Goal: Navigation & Orientation: Find specific page/section

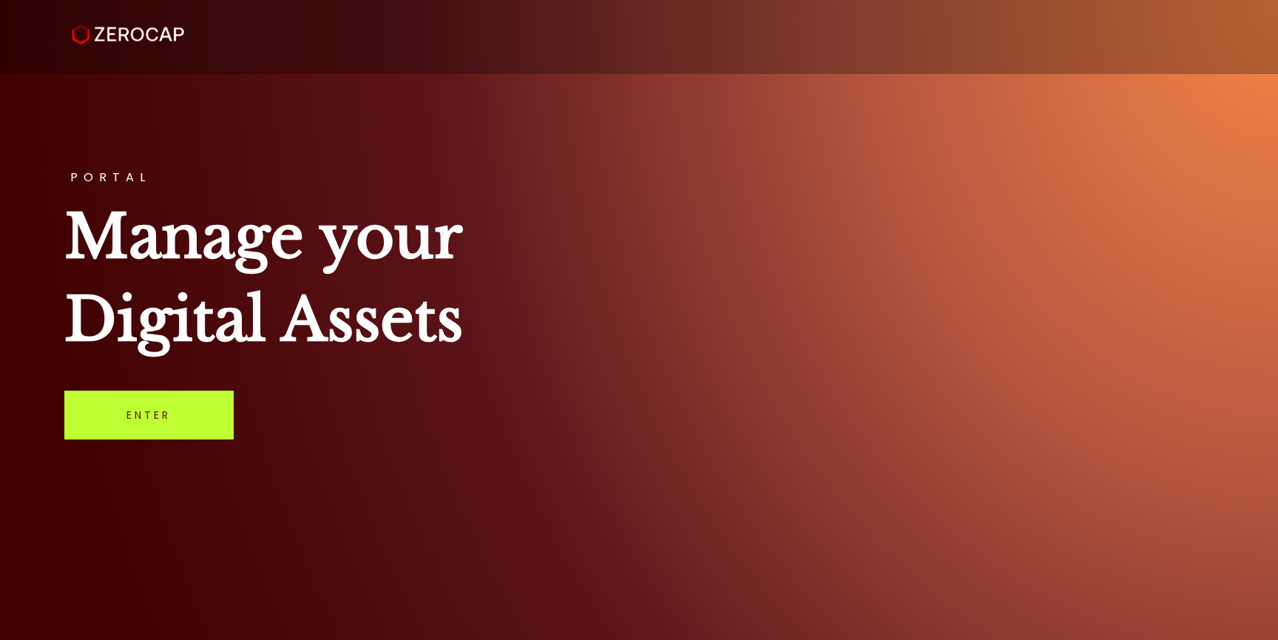
click at [157, 416] on link "Enter" at bounding box center [148, 415] width 169 height 49
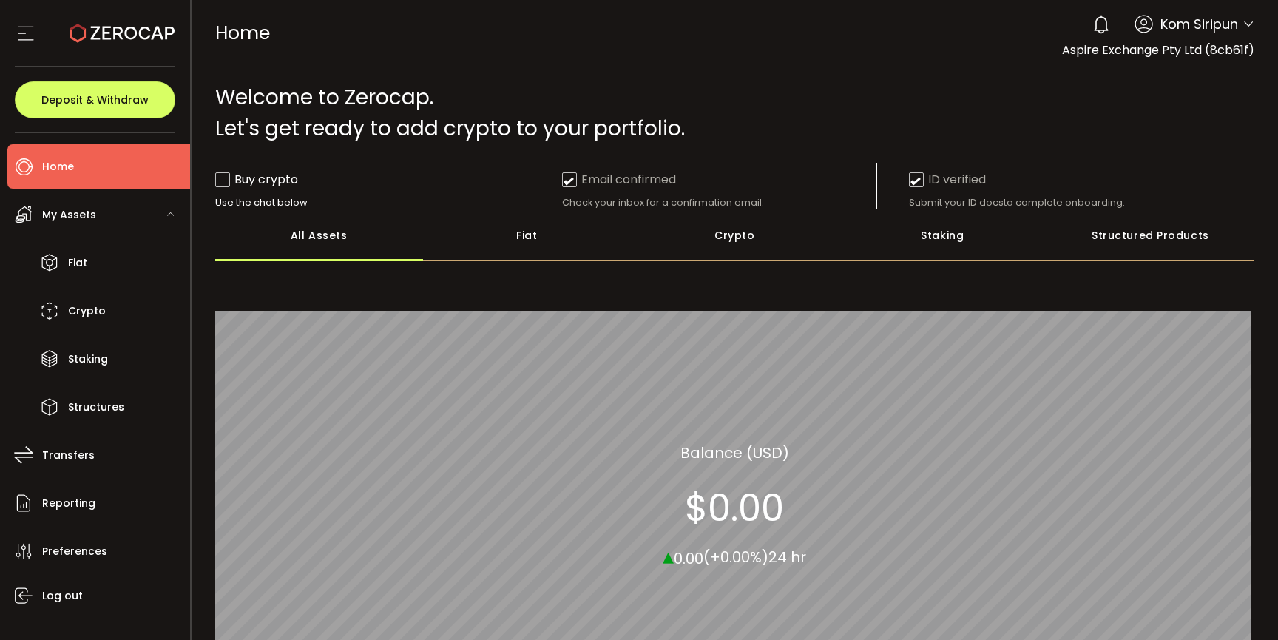
click at [749, 237] on div "Crypto" at bounding box center [735, 235] width 208 height 52
click at [937, 234] on div "Staking" at bounding box center [943, 235] width 208 height 52
click at [1162, 248] on div "Structured Products" at bounding box center [1151, 235] width 208 height 52
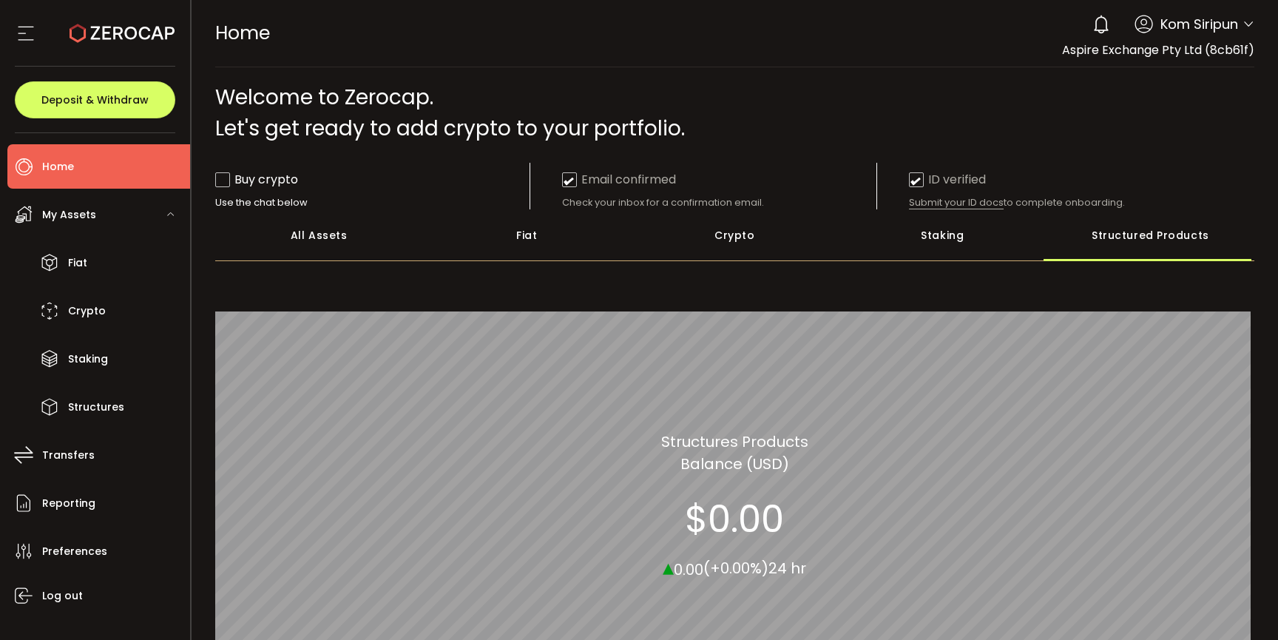
click at [308, 234] on div "All Assets" at bounding box center [319, 235] width 208 height 52
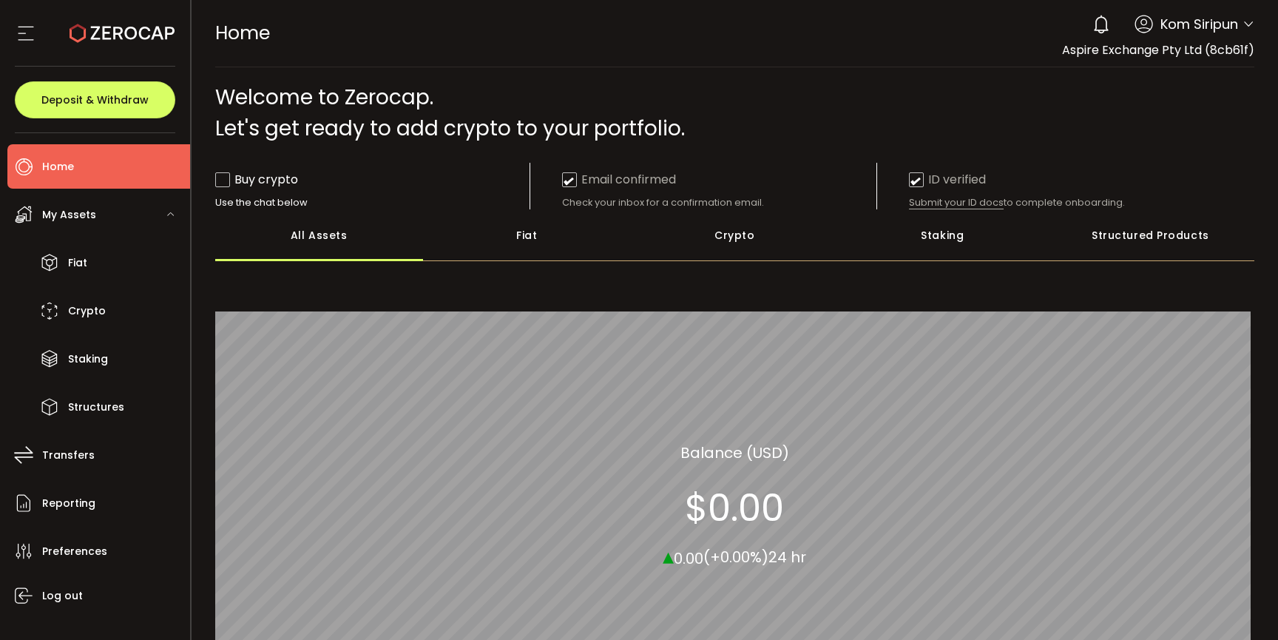
scroll to position [203, 0]
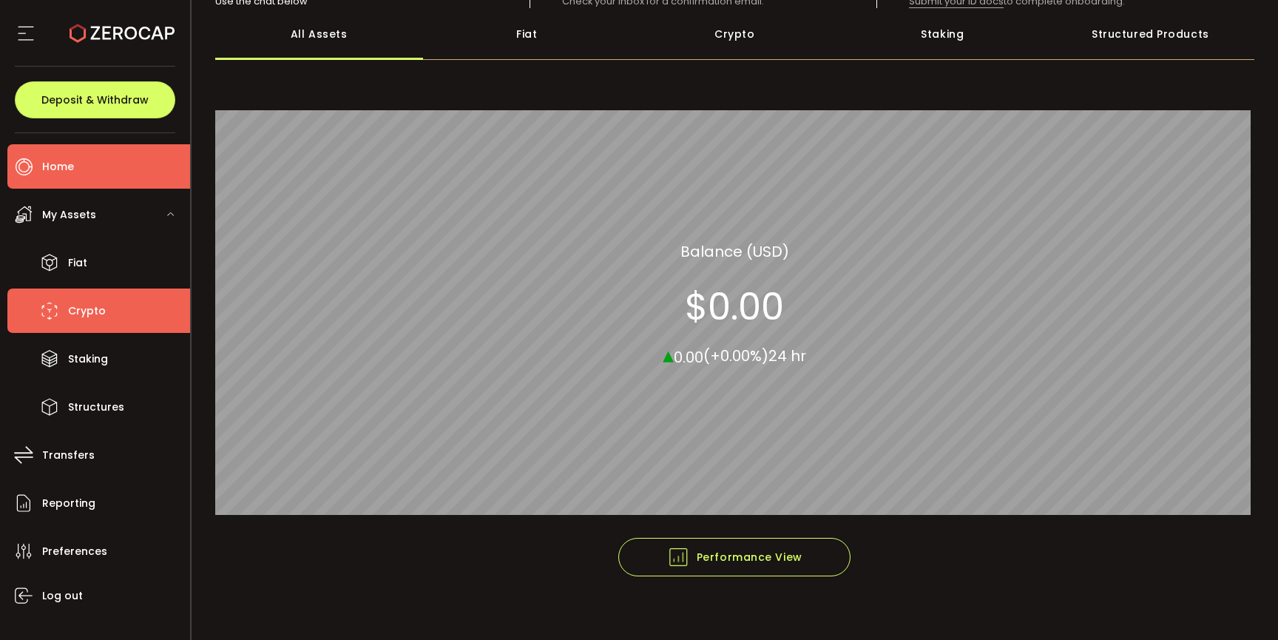
click at [99, 305] on span "Crypto" at bounding box center [87, 310] width 38 height 21
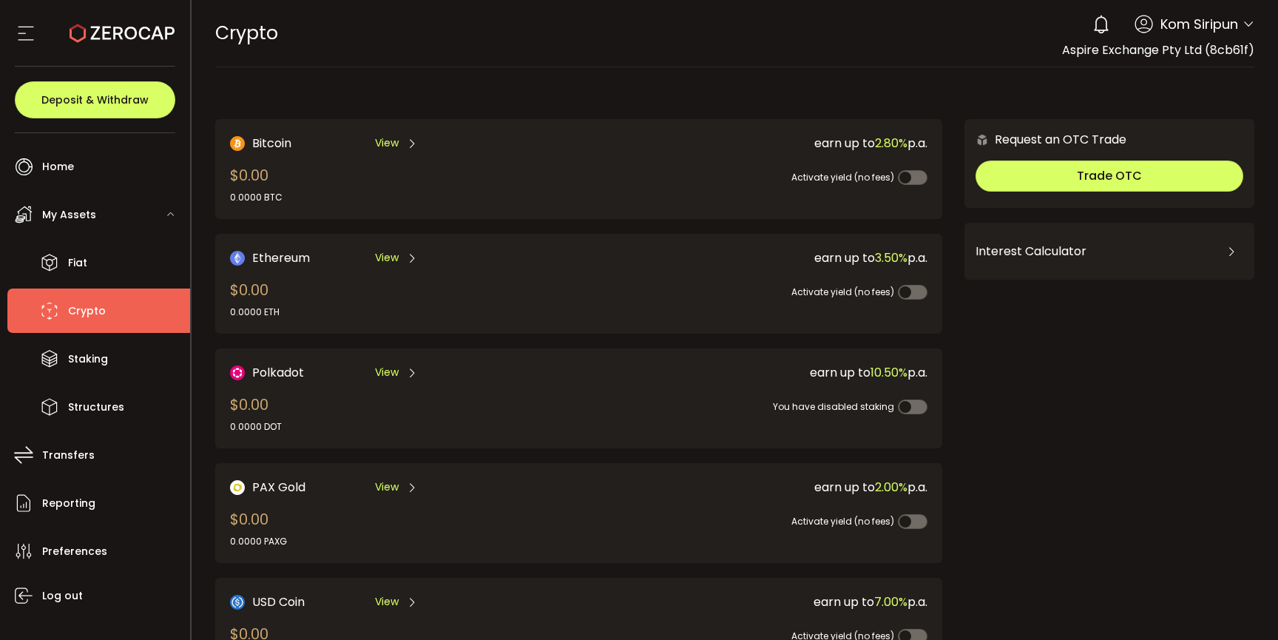
scroll to position [233, 0]
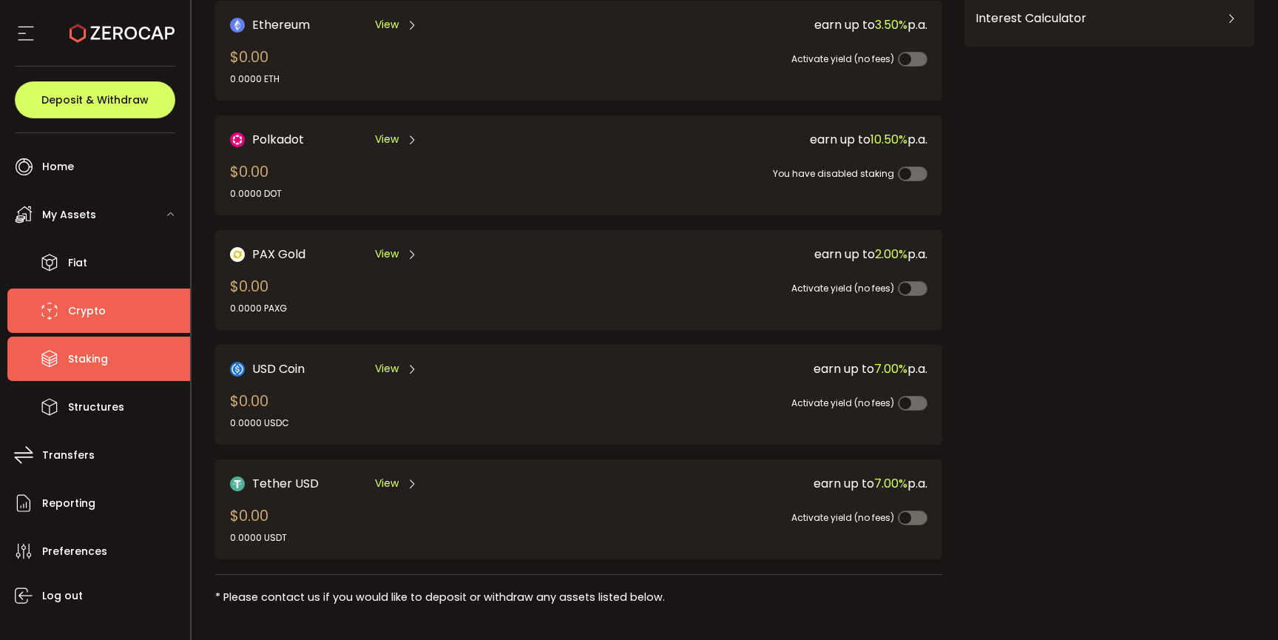
click at [75, 357] on span "Staking" at bounding box center [88, 358] width 40 height 21
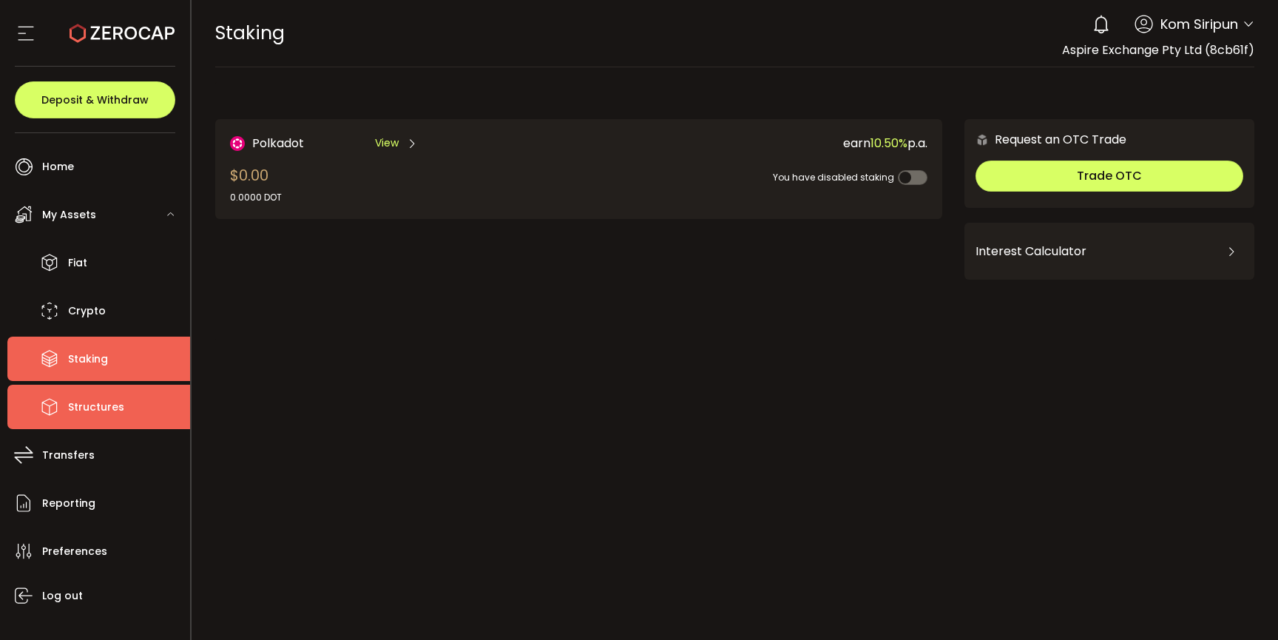
click at [85, 408] on span "Structures" at bounding box center [96, 406] width 56 height 21
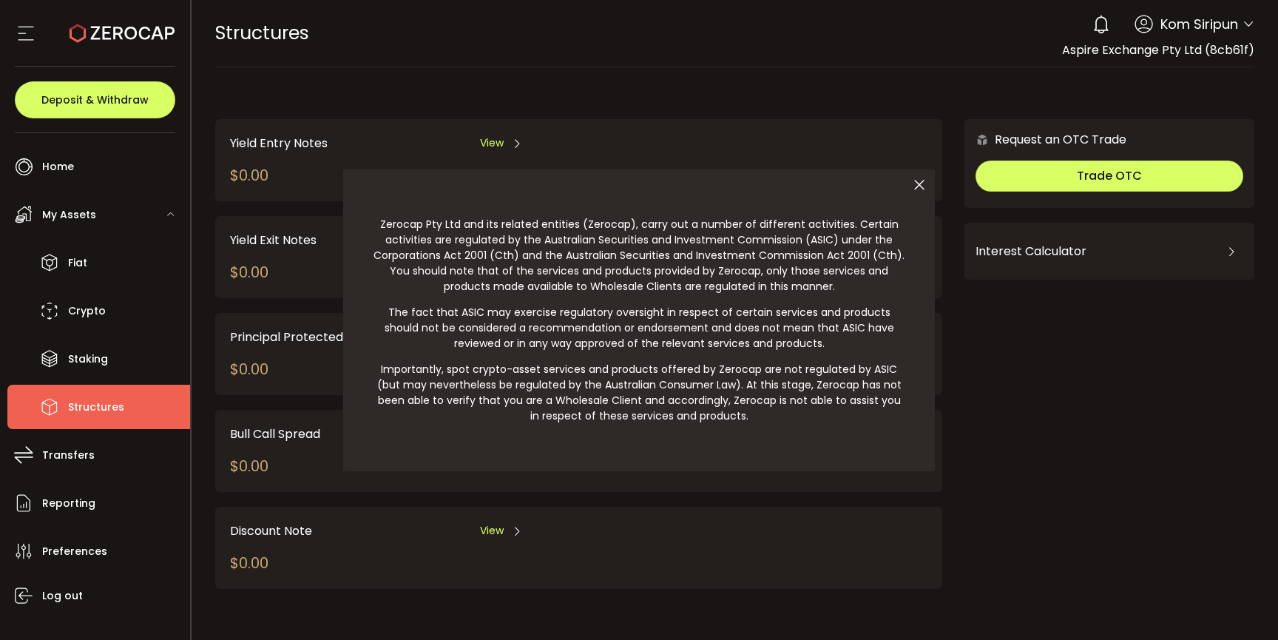
click at [920, 180] on icon at bounding box center [919, 184] width 31 height 31
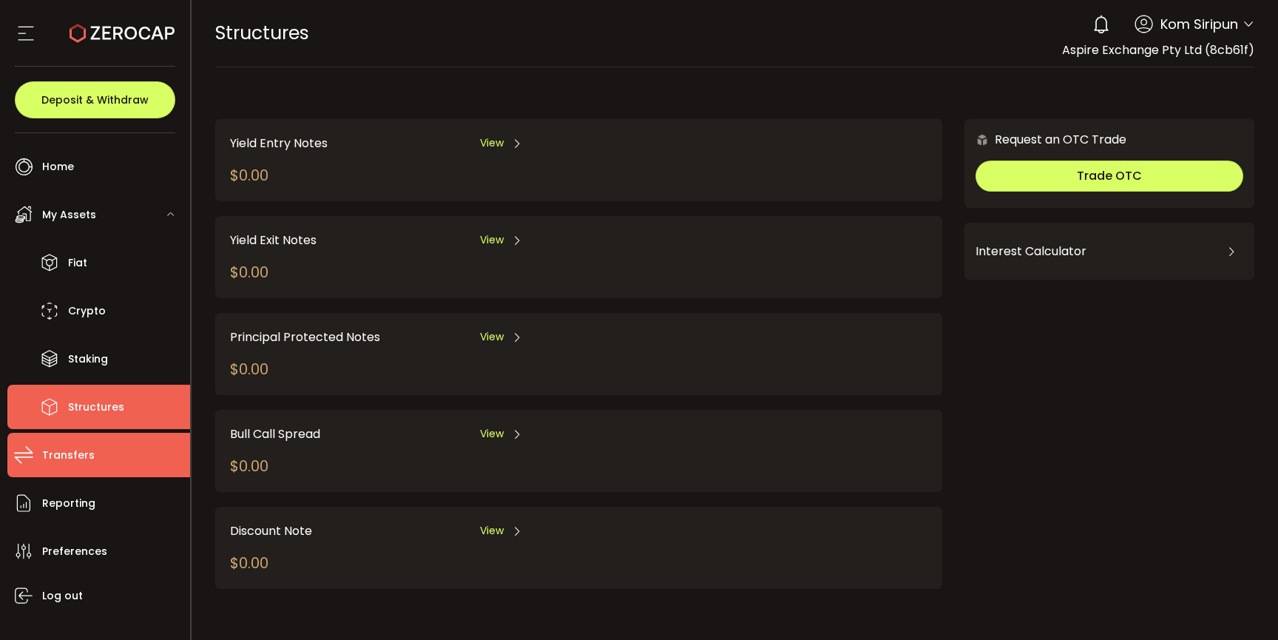
click at [97, 471] on li "Transfers" at bounding box center [98, 455] width 183 height 44
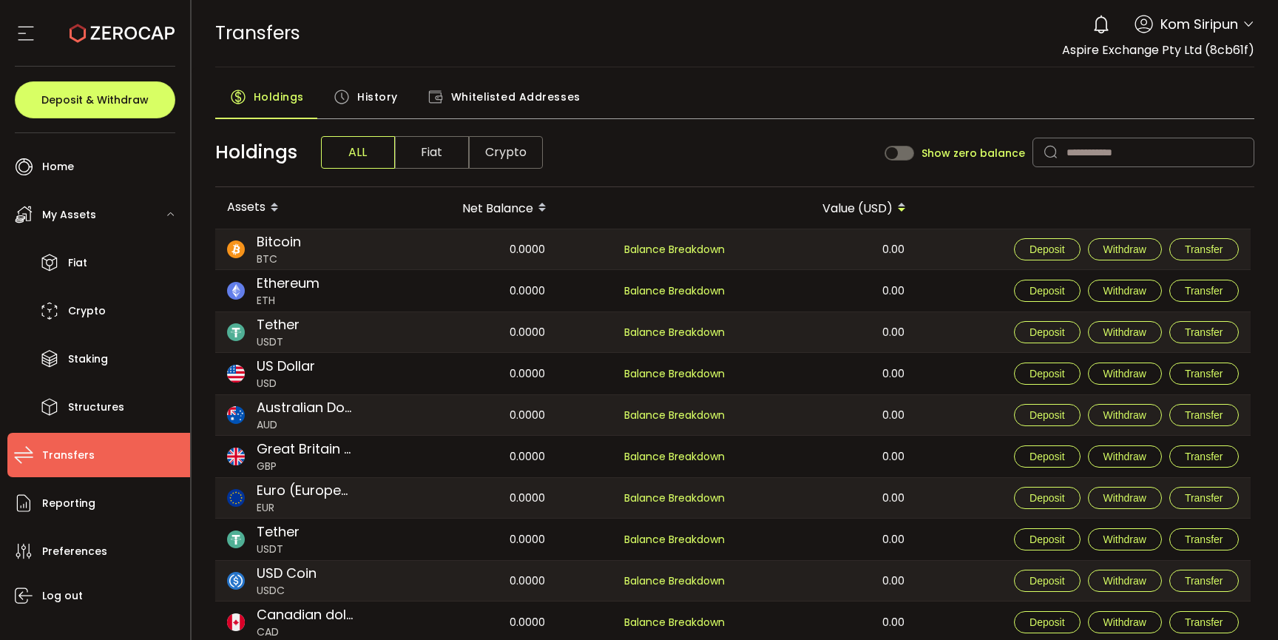
click at [351, 92] on div "History" at bounding box center [366, 100] width 94 height 37
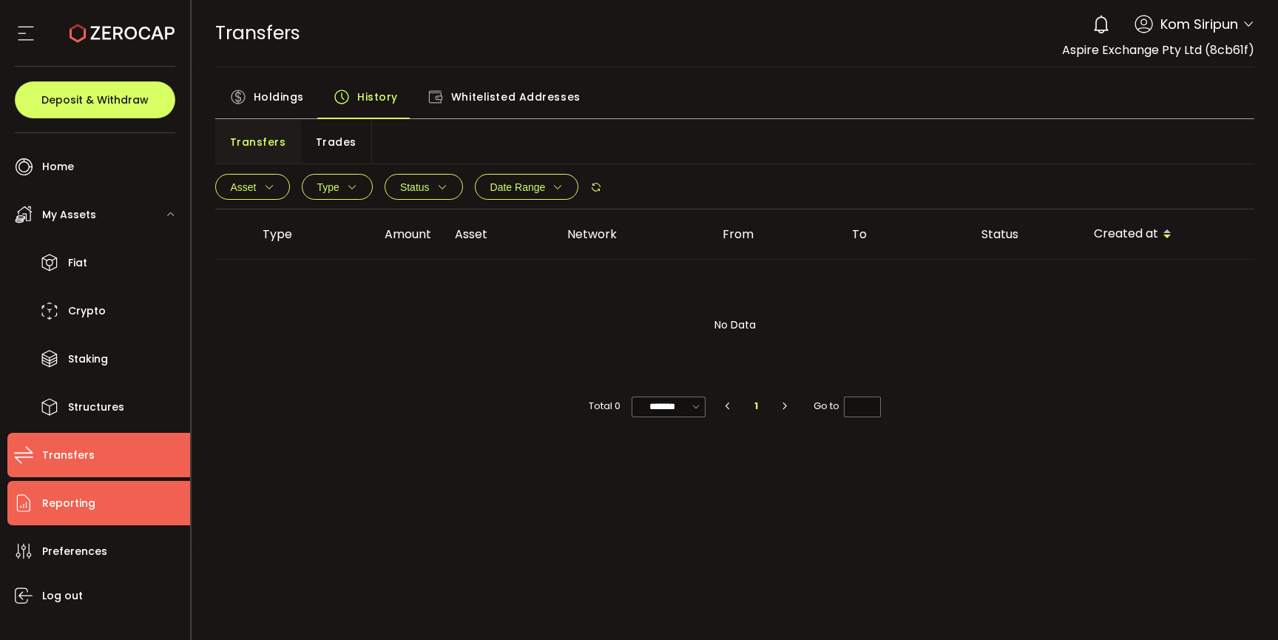
click at [64, 502] on span "Reporting" at bounding box center [68, 503] width 53 height 21
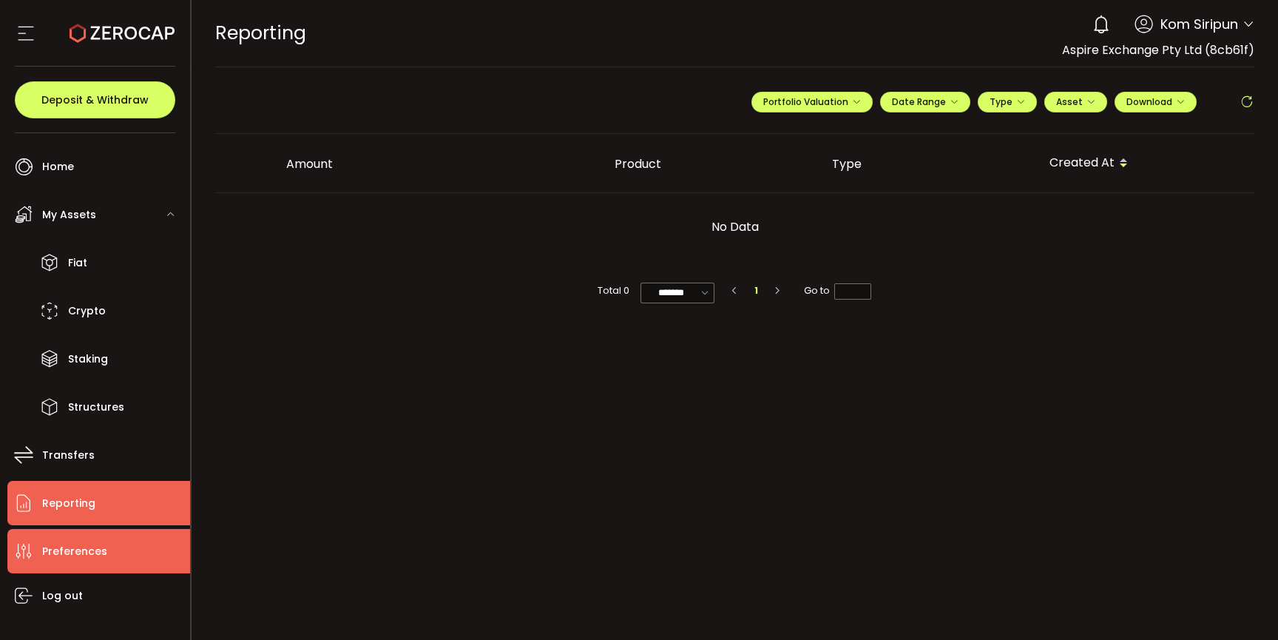
click at [64, 532] on li "Preferences" at bounding box center [98, 551] width 183 height 44
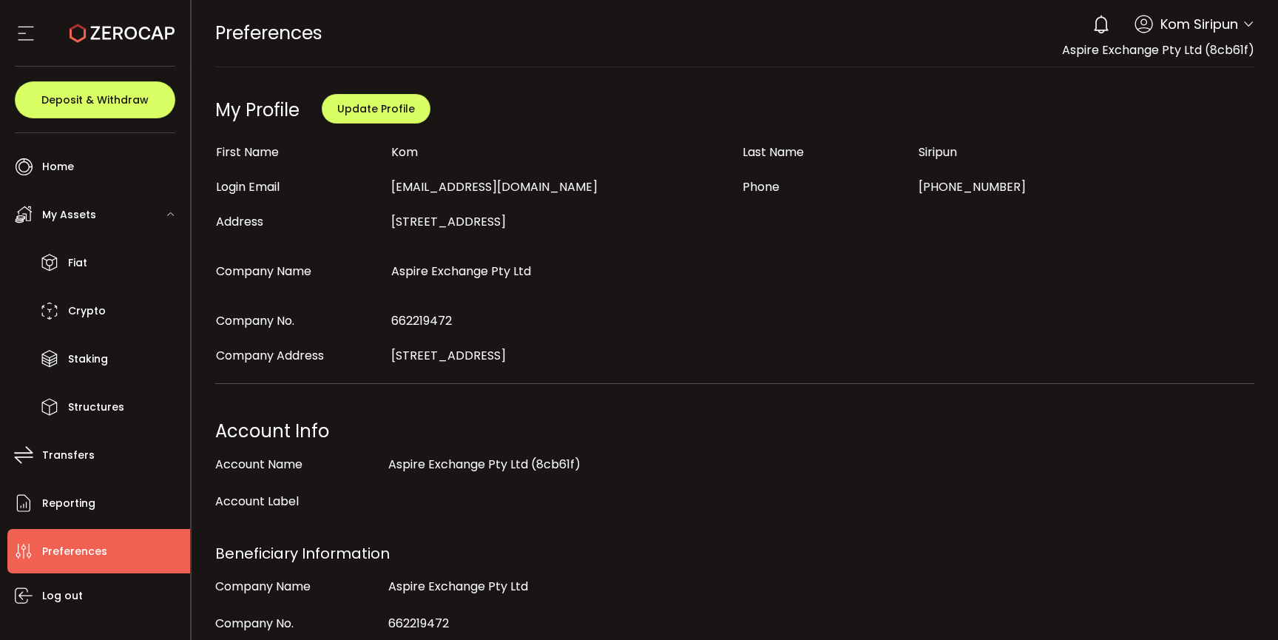
click at [27, 36] on icon at bounding box center [26, 33] width 22 height 22
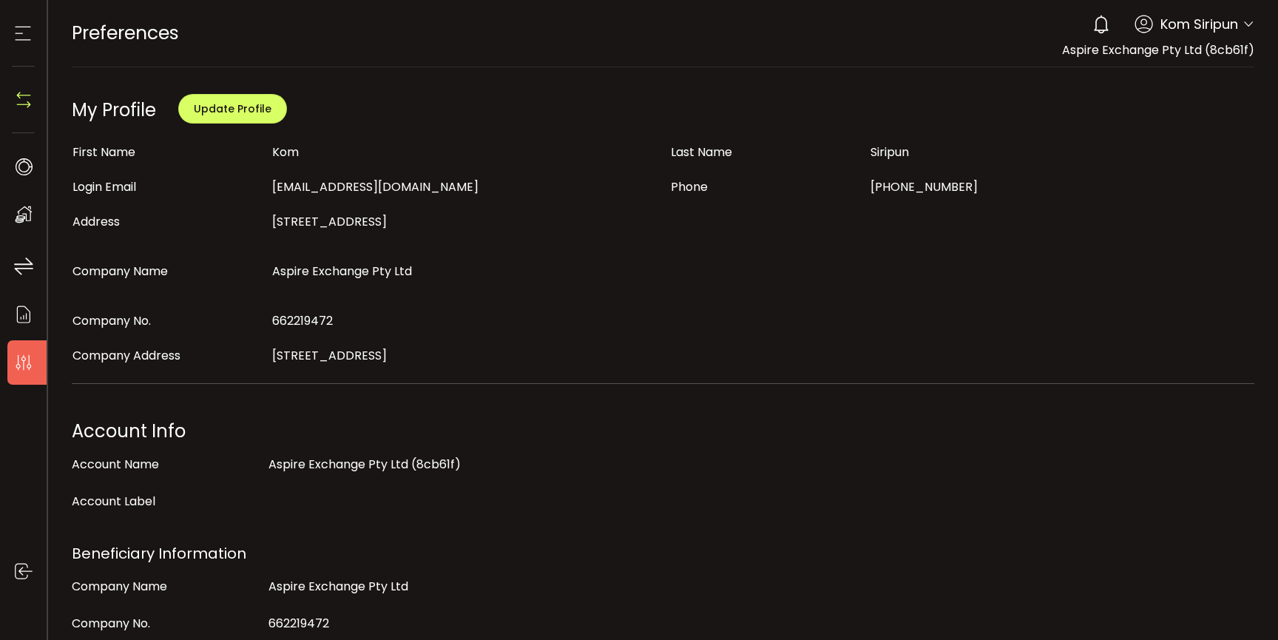
click at [27, 36] on icon at bounding box center [23, 33] width 22 height 22
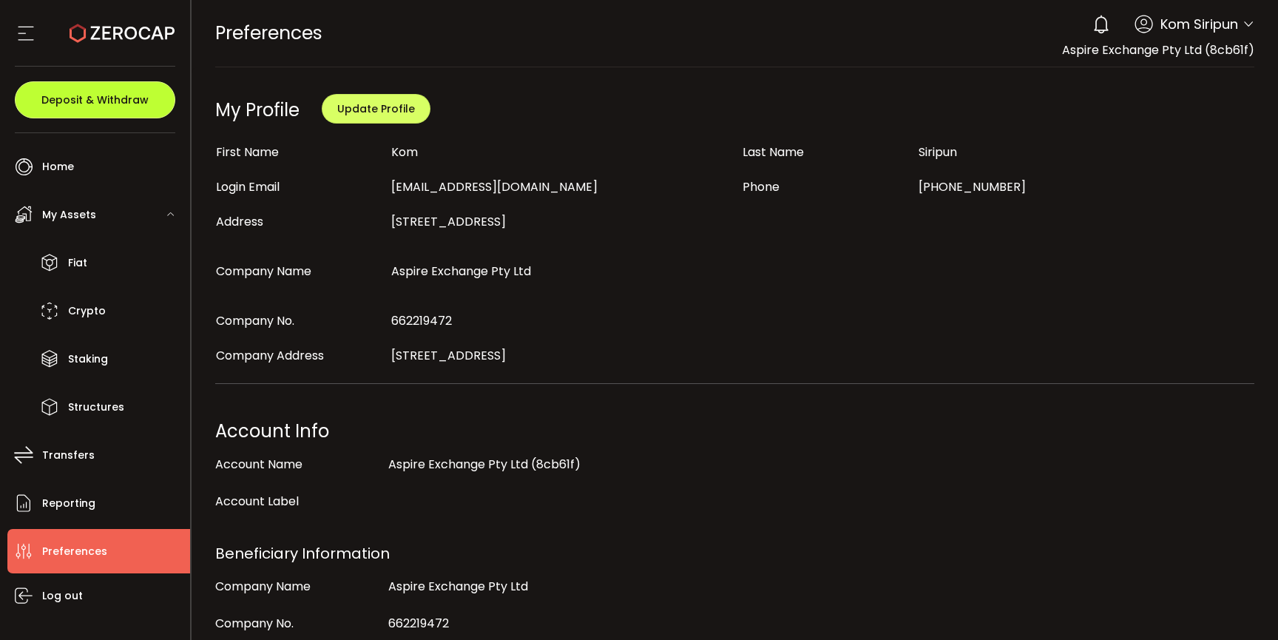
click at [92, 104] on span "Deposit & Withdraw" at bounding box center [94, 100] width 107 height 10
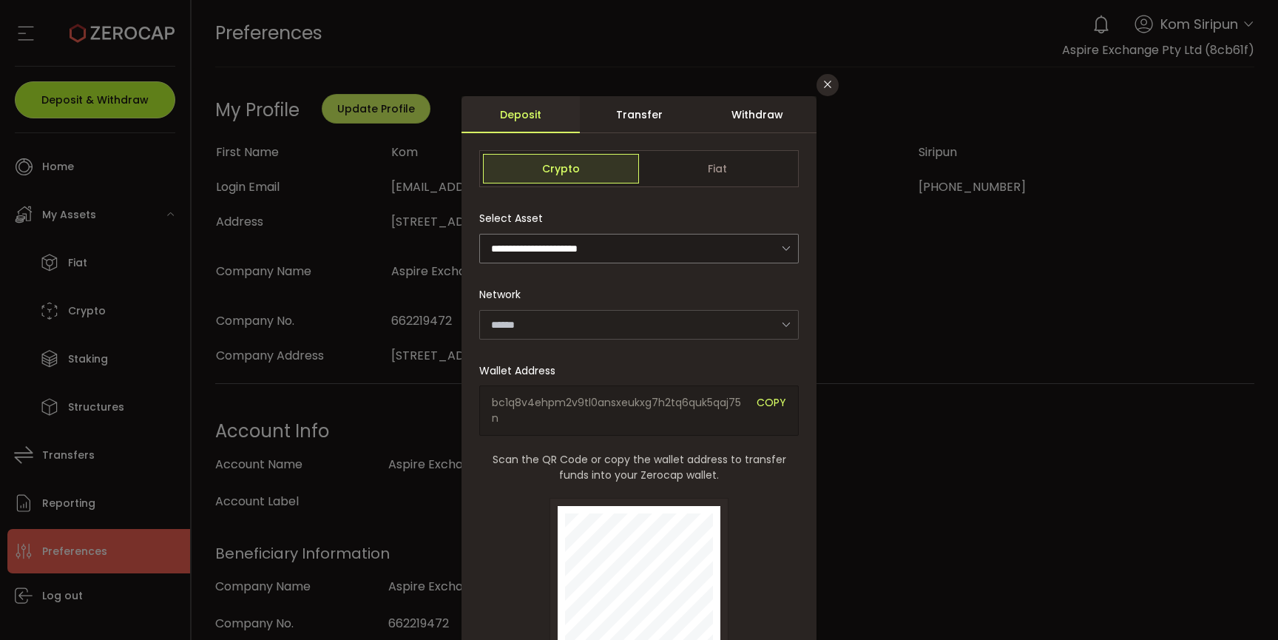
type input "*******"
click at [635, 119] on div "Transfer" at bounding box center [639, 114] width 118 height 37
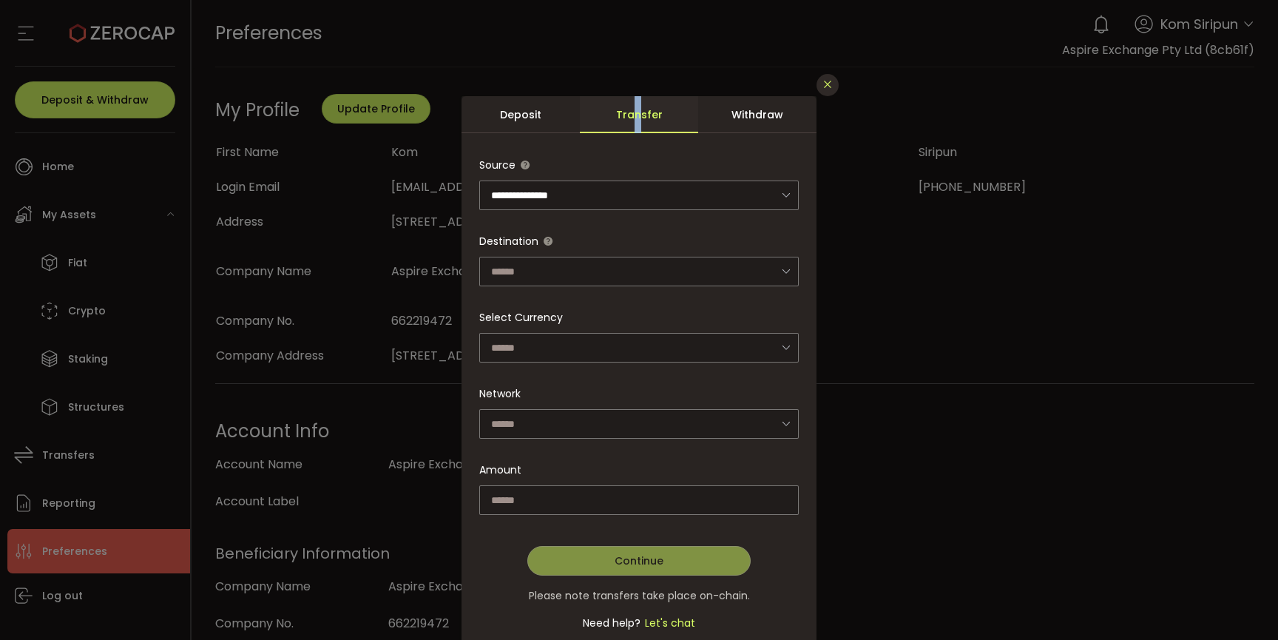
click at [825, 87] on icon "Close" at bounding box center [828, 84] width 12 height 12
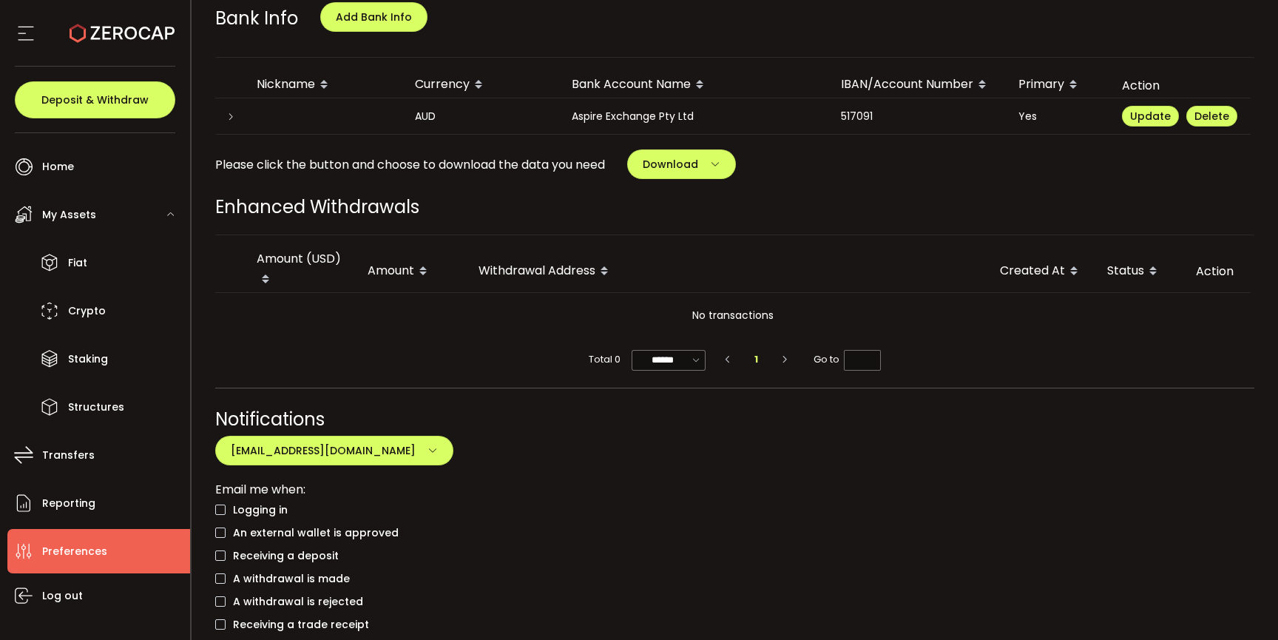
scroll to position [894, 0]
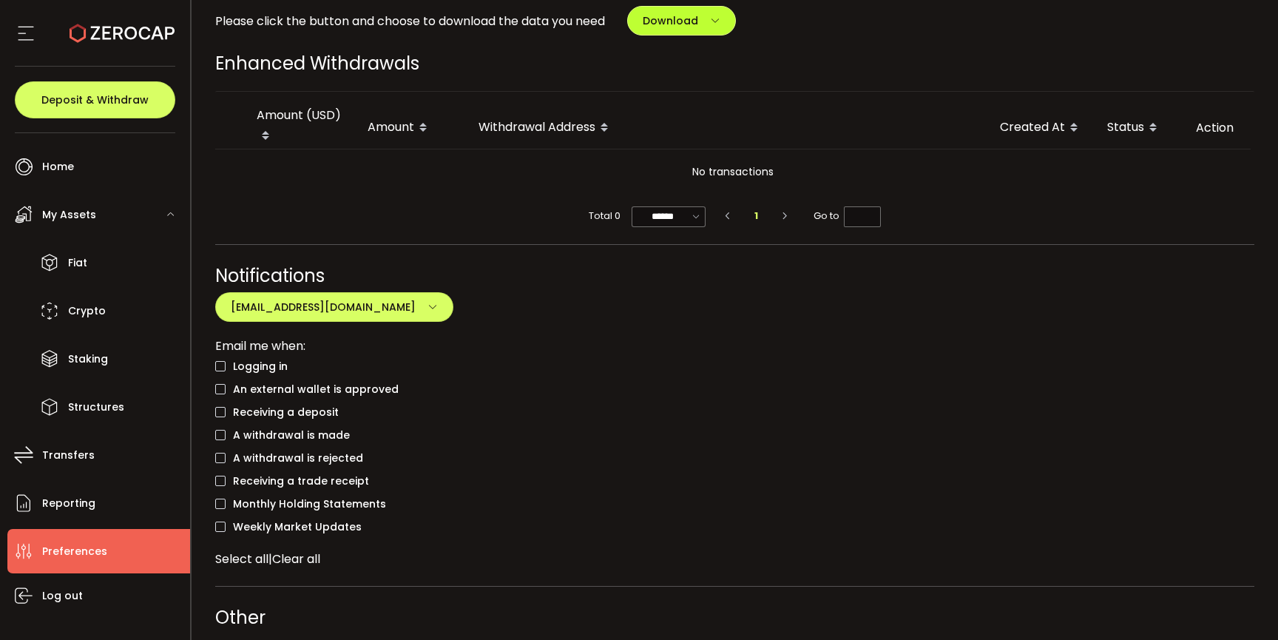
click at [692, 20] on span "Download" at bounding box center [670, 20] width 55 height 15
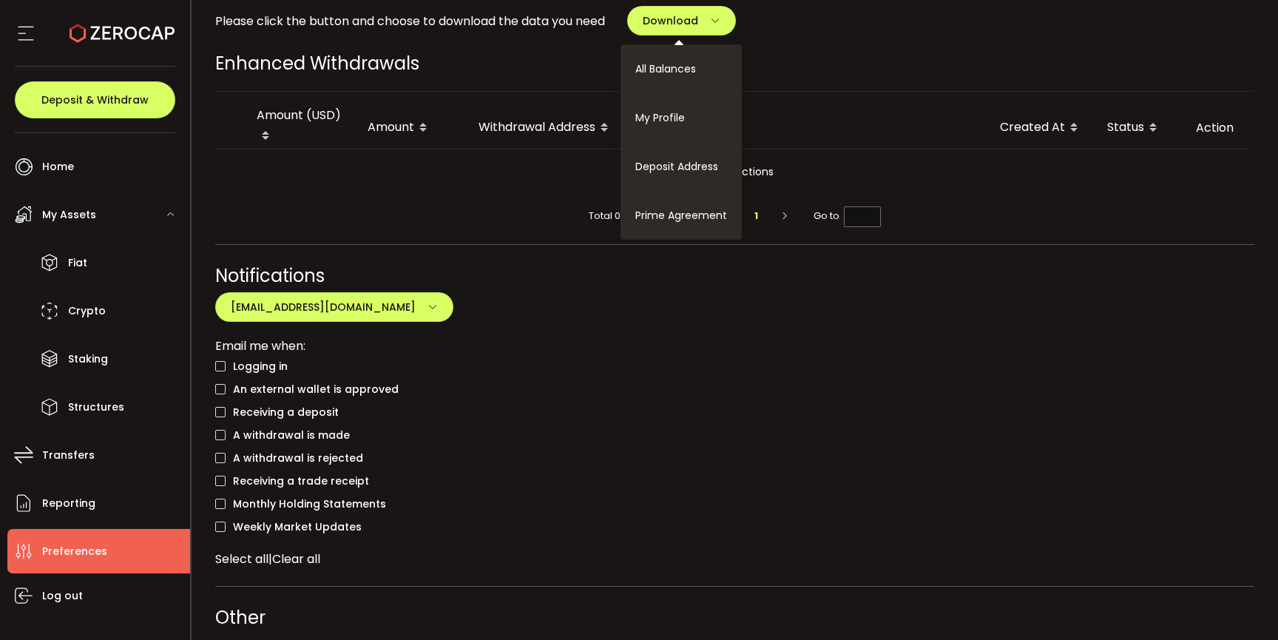
click at [615, 368] on div "Logging in" at bounding box center [735, 366] width 1040 height 23
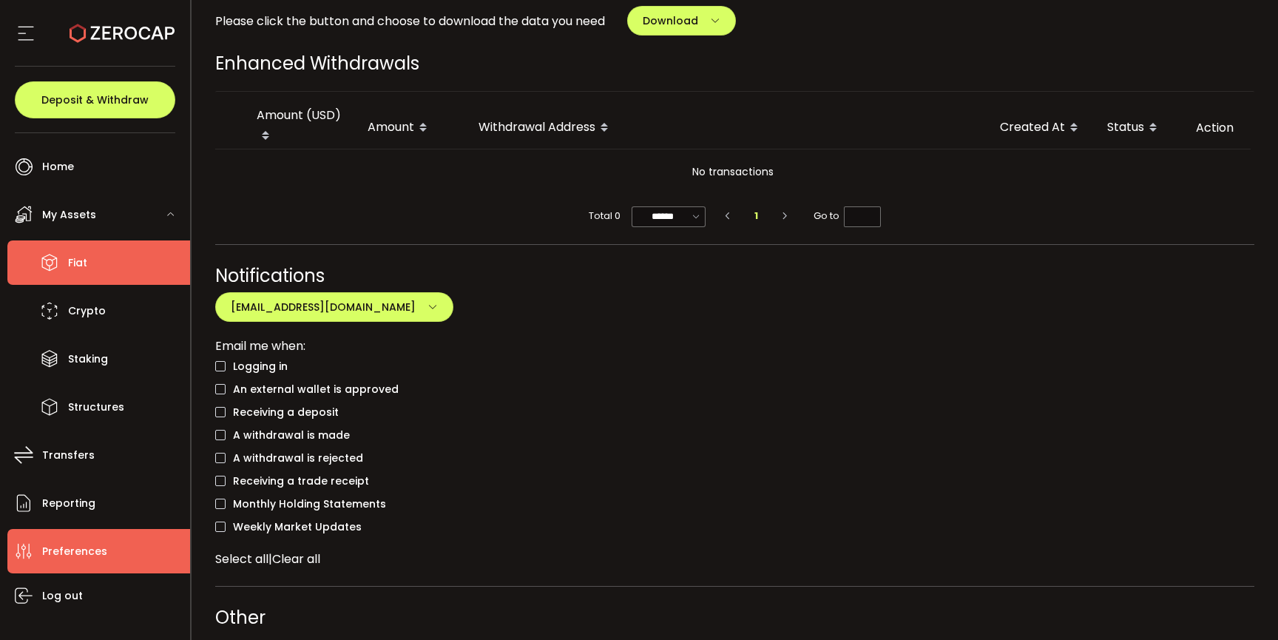
click at [87, 281] on li "Fiat" at bounding box center [98, 262] width 183 height 44
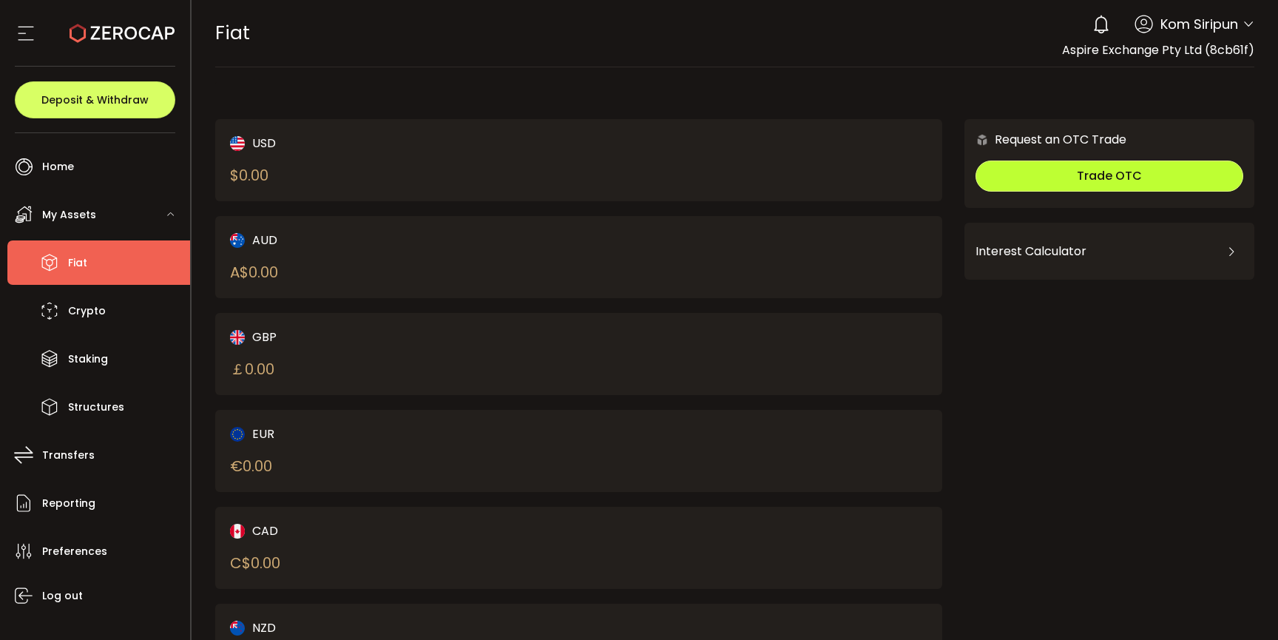
click at [1138, 176] on button "Trade OTC" at bounding box center [1110, 175] width 268 height 31
click at [886, 76] on main "USD $ 0.00 AUD A$ 0.00 GBP ￡ 0.00 EUR € 0.00 CAD C$ 0.00 NZD Request an OTC Tra…" at bounding box center [735, 398] width 1087 height 663
click at [916, 113] on div "USD $ 0.00 AUD A$ 0.00 GBP ￡ 0.00 EUR € 0.00 CAD C$ 0.00 NZD Request an OTC Tra…" at bounding box center [735, 391] width 1040 height 618
click at [886, 38] on div "FIAT Buy Power $0.00 USD Fiat Fiat Verify Your Identity 0 Kom Siripun Account A…" at bounding box center [735, 33] width 1040 height 67
click at [905, 55] on div "FIAT Buy Power $0.00 USD Fiat Fiat Verify Your Identity 0 Kom Siripun Account A…" at bounding box center [735, 33] width 1040 height 67
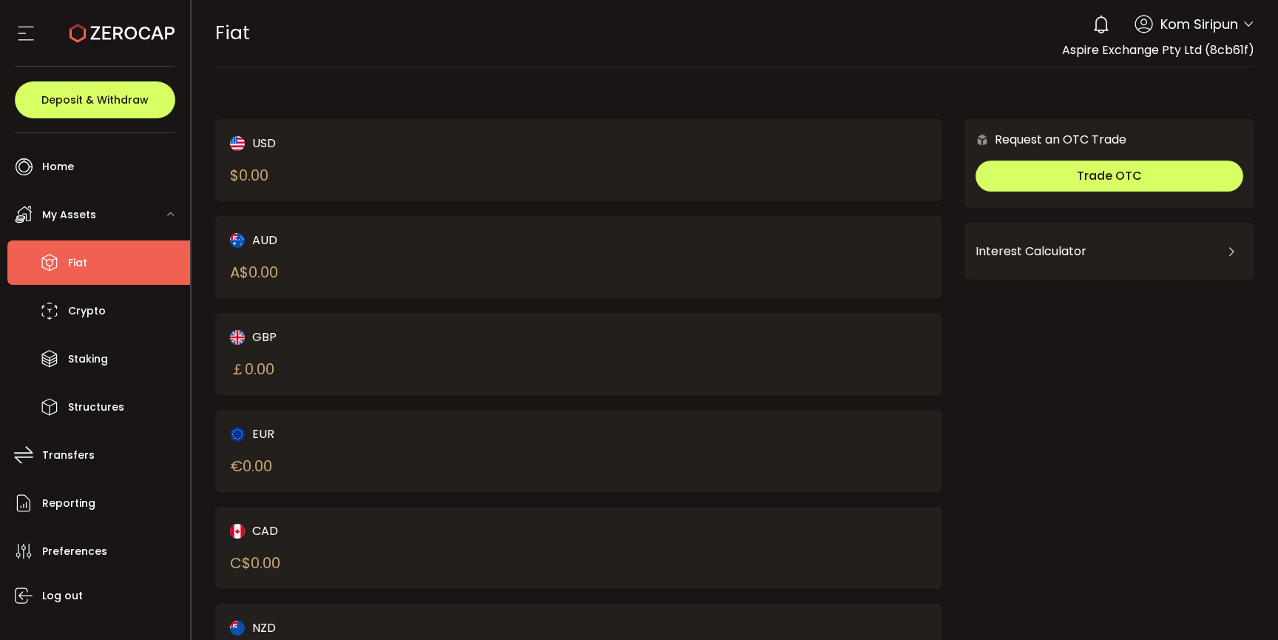
click at [1133, 254] on div "Interest Calculator" at bounding box center [1110, 252] width 268 height 36
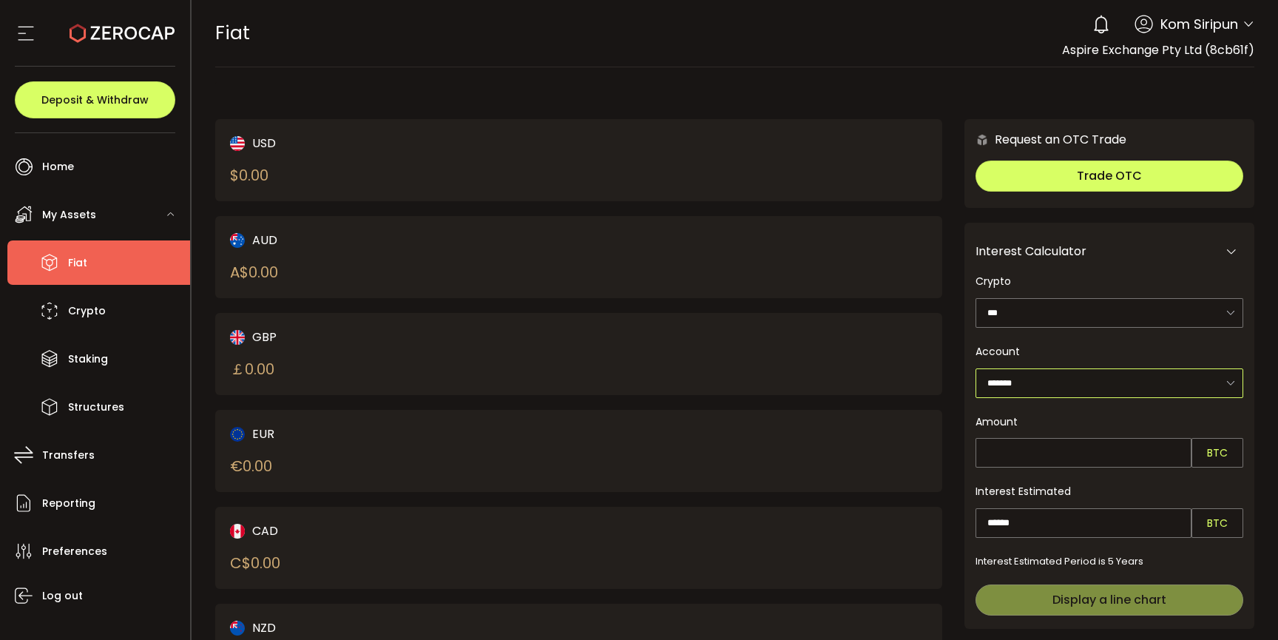
click at [1089, 379] on input "*******" at bounding box center [1110, 383] width 268 height 30
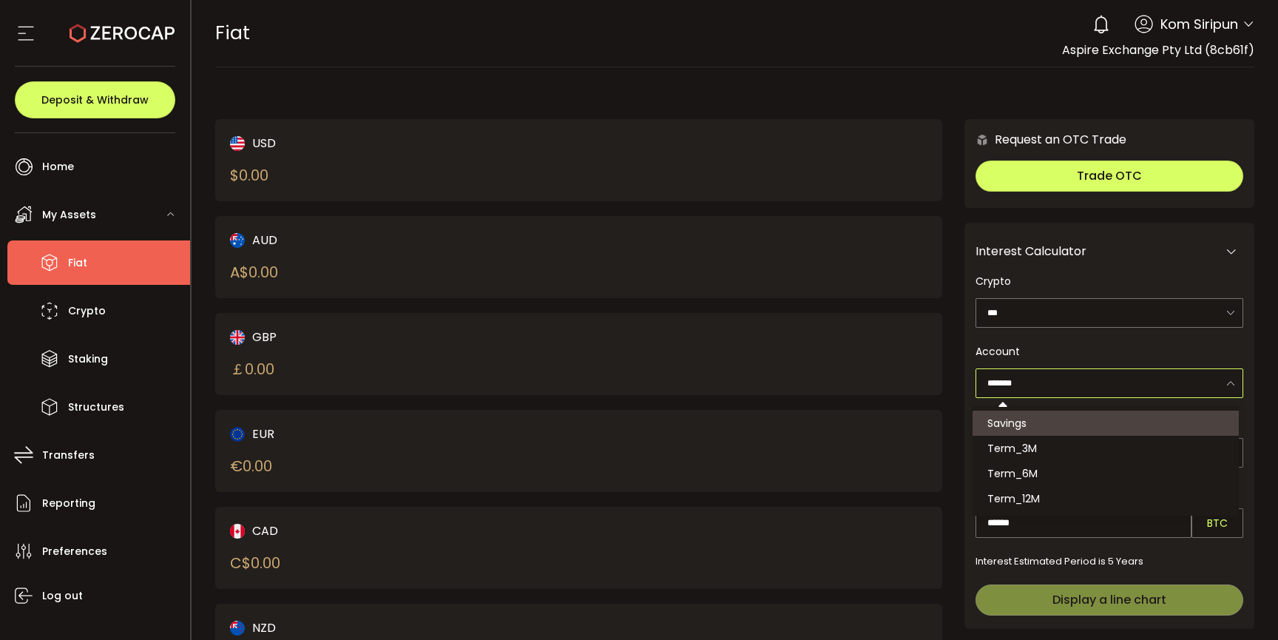
click at [1087, 387] on input "*******" at bounding box center [1110, 383] width 268 height 30
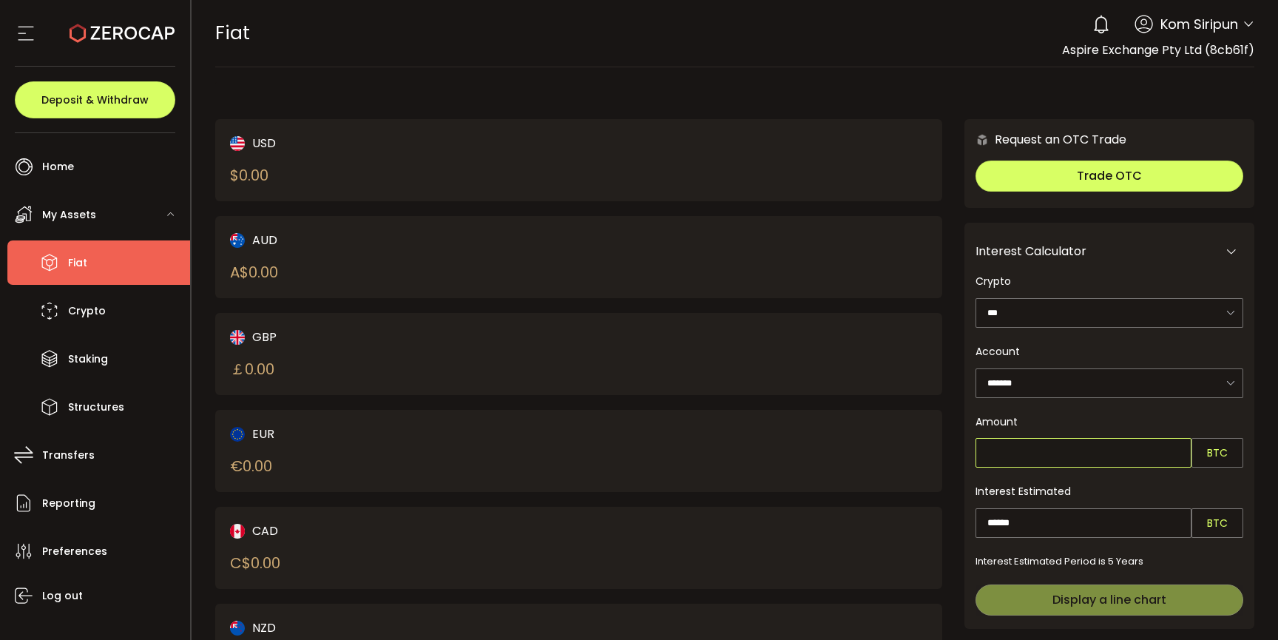
click at [1067, 452] on input "text" at bounding box center [1084, 453] width 216 height 30
click at [1032, 446] on input "text" at bounding box center [1084, 453] width 216 height 30
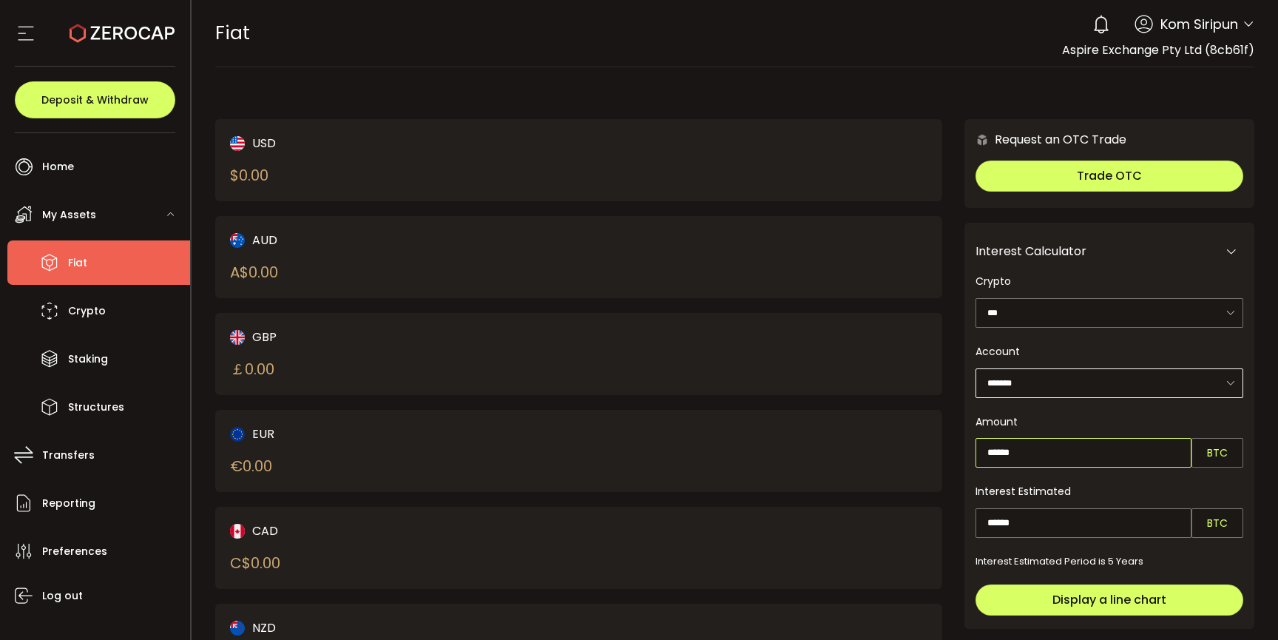
type input "******"
click at [1069, 379] on input "*******" at bounding box center [1110, 383] width 268 height 30
type input "******"
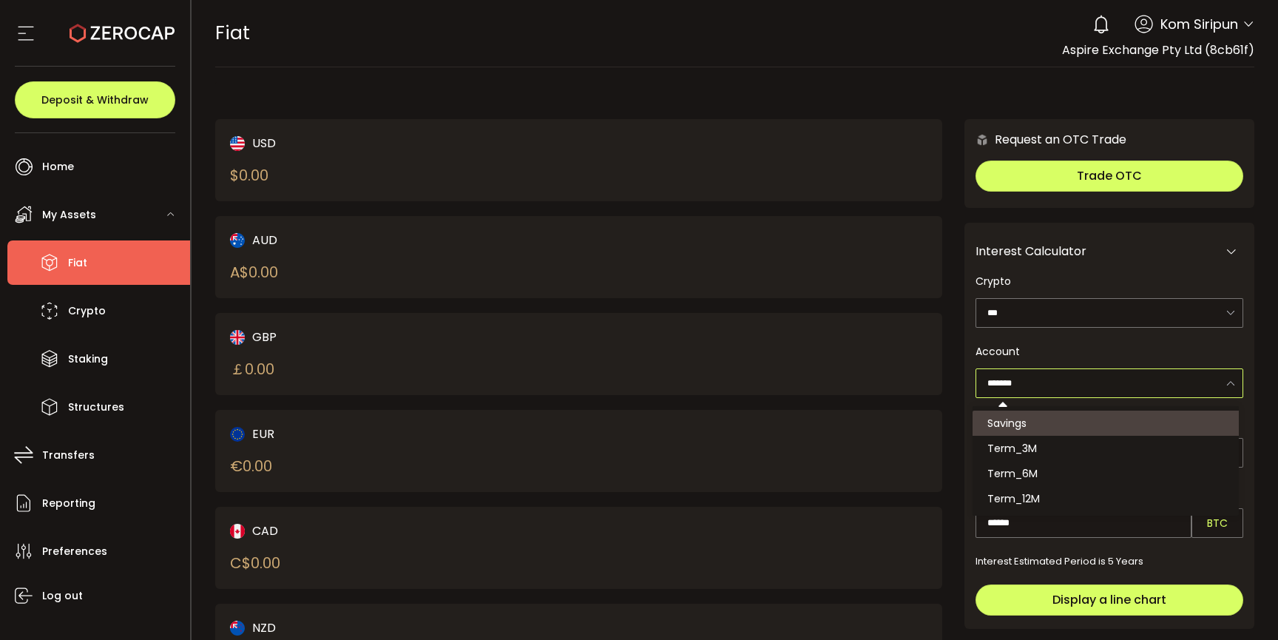
click at [1068, 380] on input "*******" at bounding box center [1110, 383] width 268 height 30
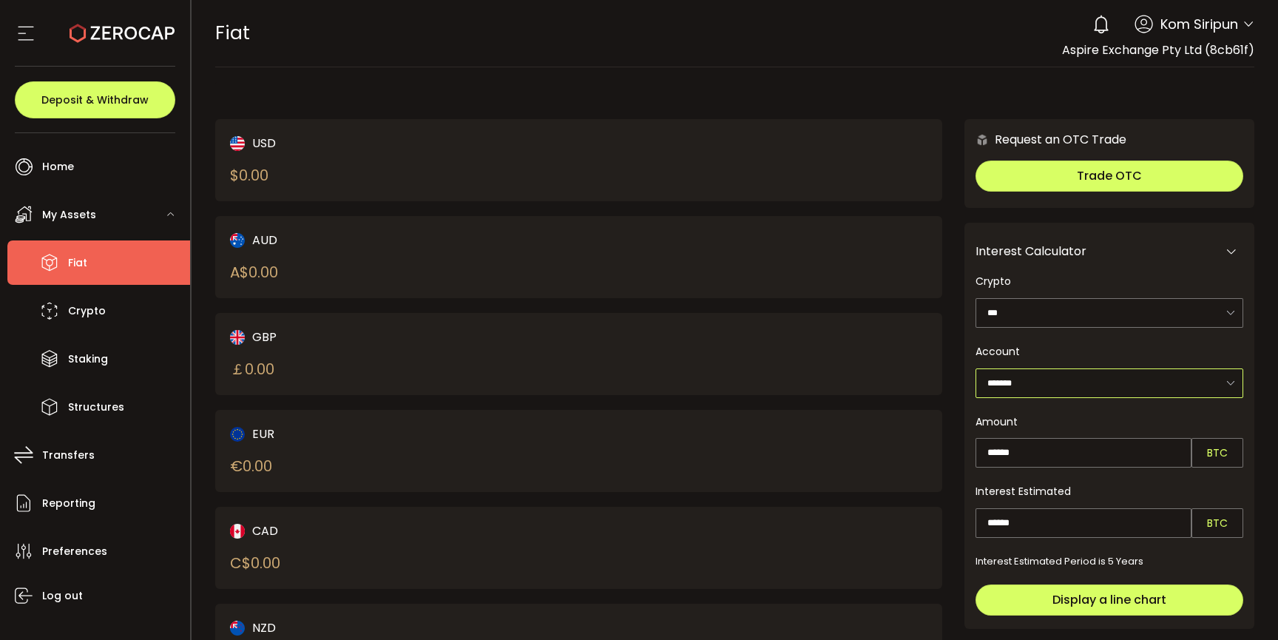
scroll to position [86, 0]
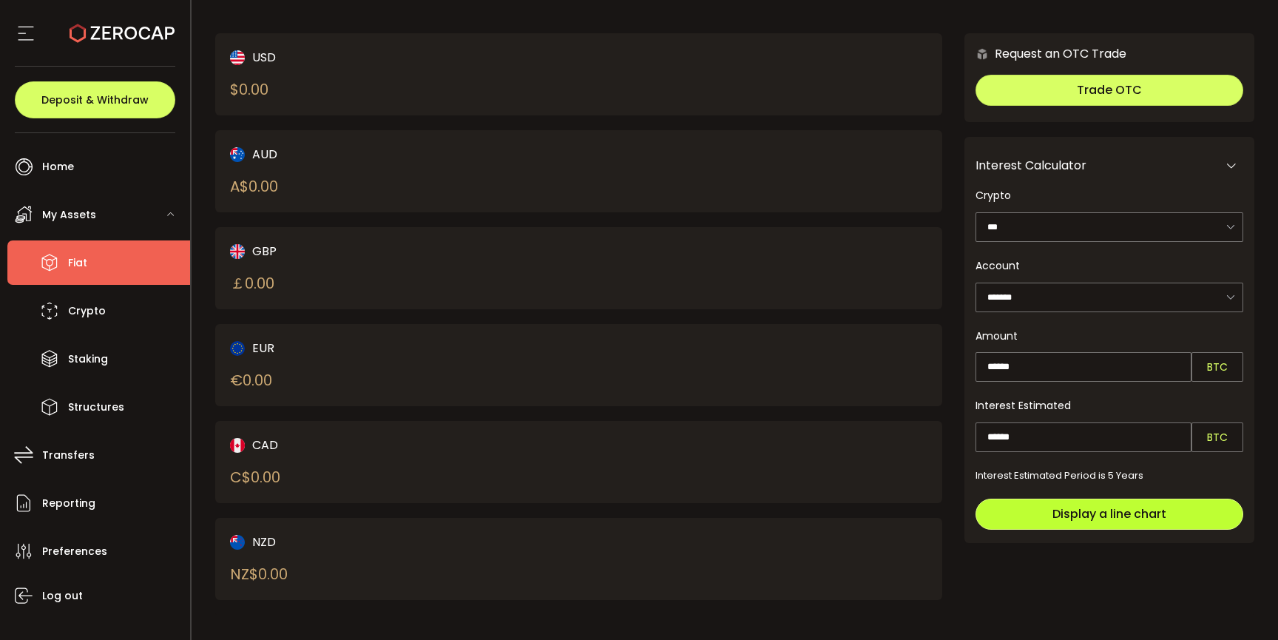
click at [1113, 513] on span "Display a line chart" at bounding box center [1109, 513] width 114 height 17
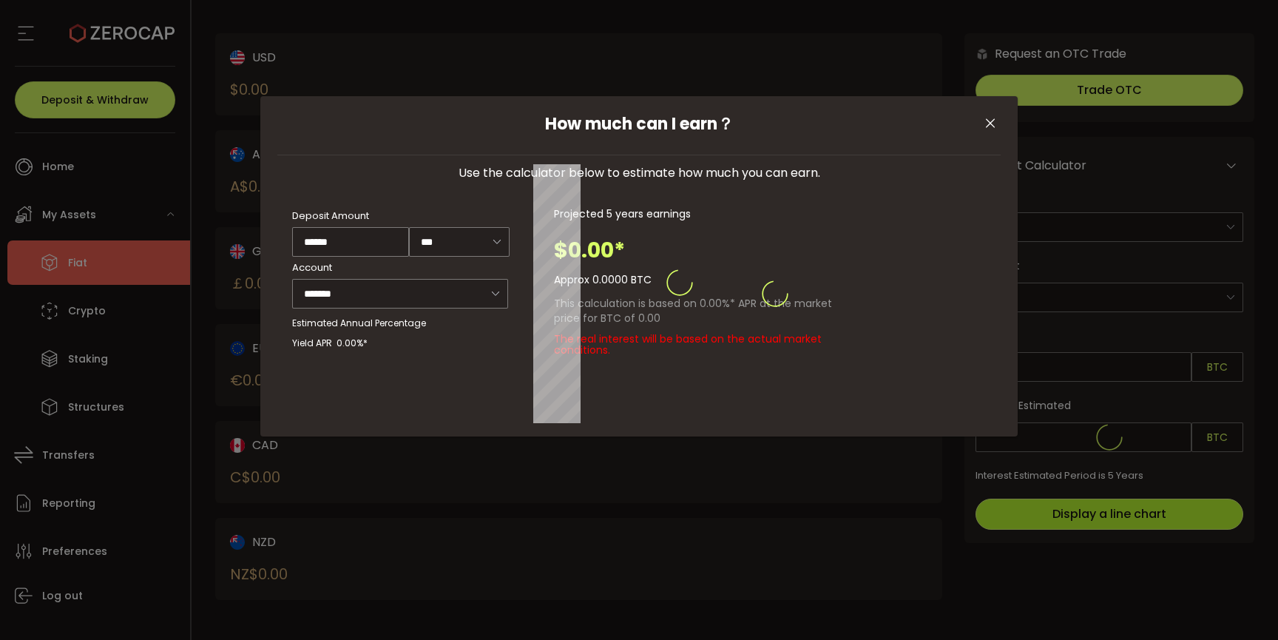
type input "******"
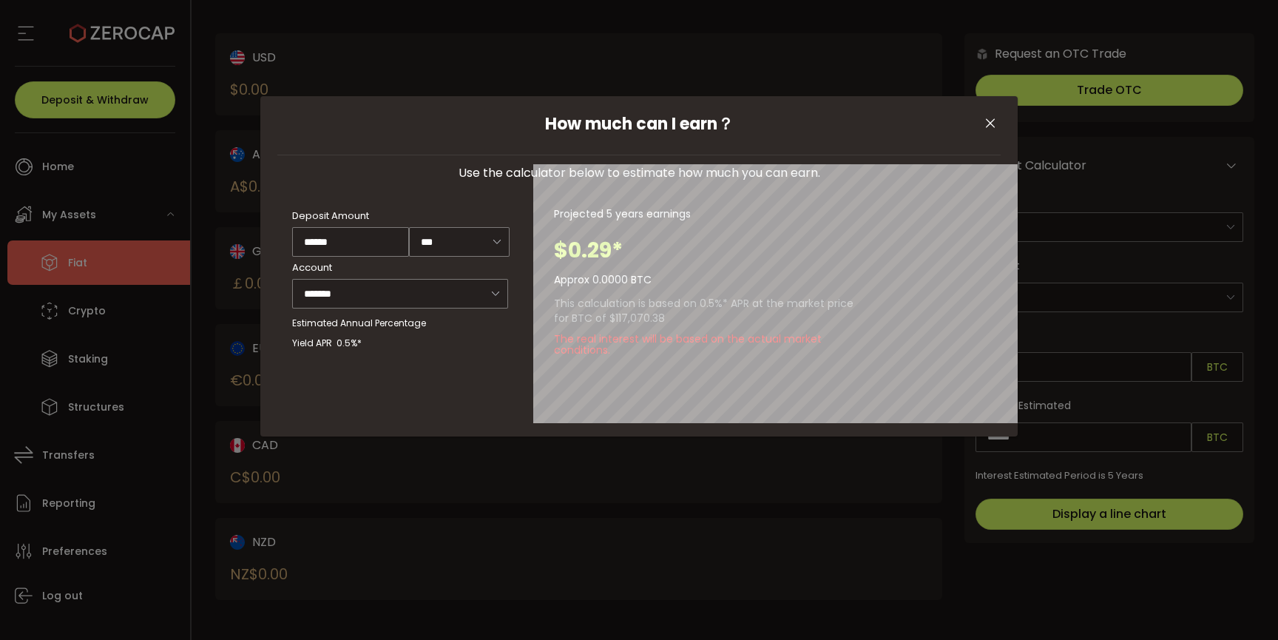
click at [993, 121] on icon "Close" at bounding box center [990, 123] width 15 height 15
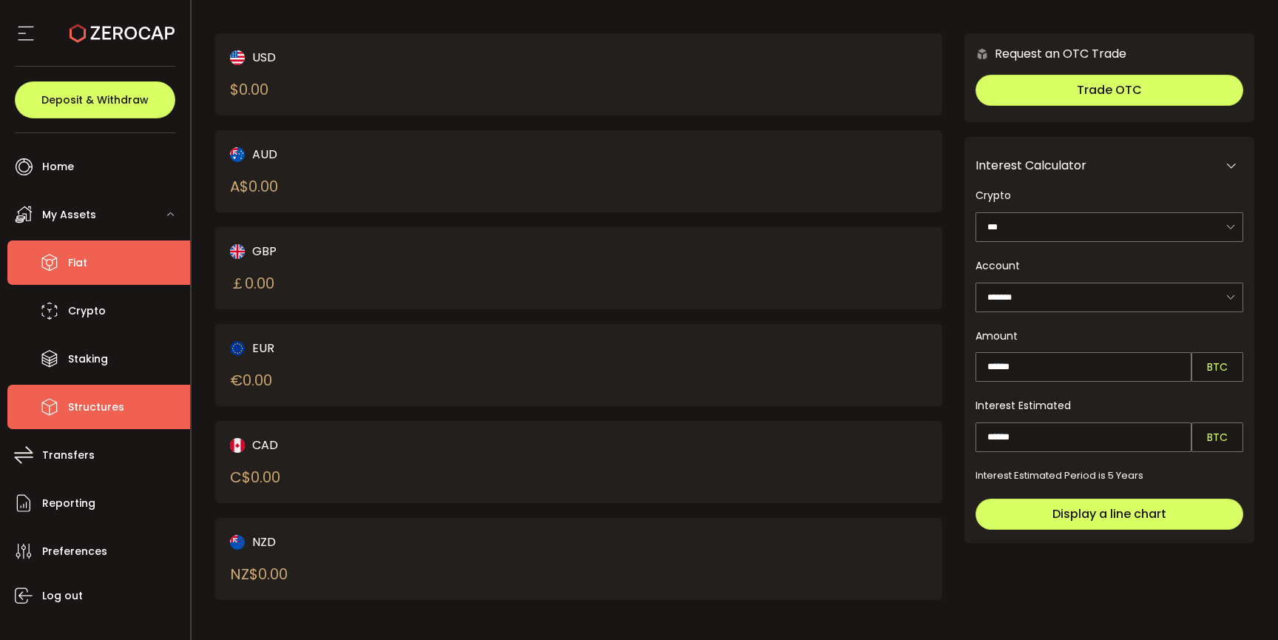
click at [112, 404] on span "Structures" at bounding box center [96, 406] width 56 height 21
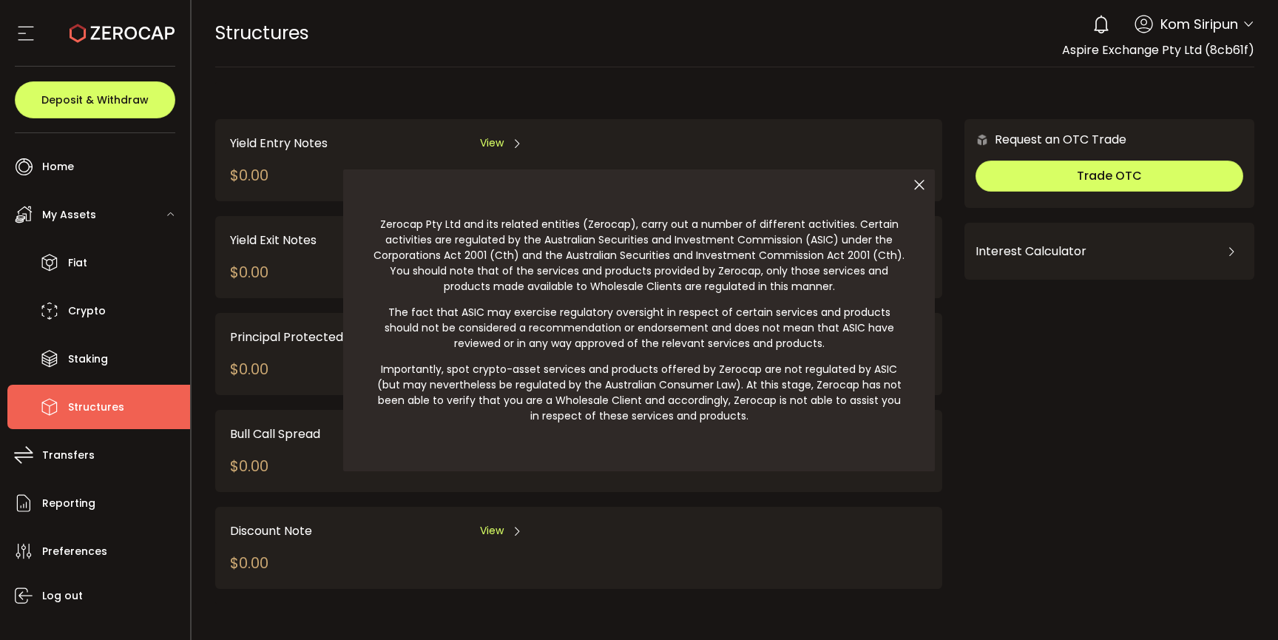
click at [920, 183] on icon at bounding box center [919, 184] width 31 height 31
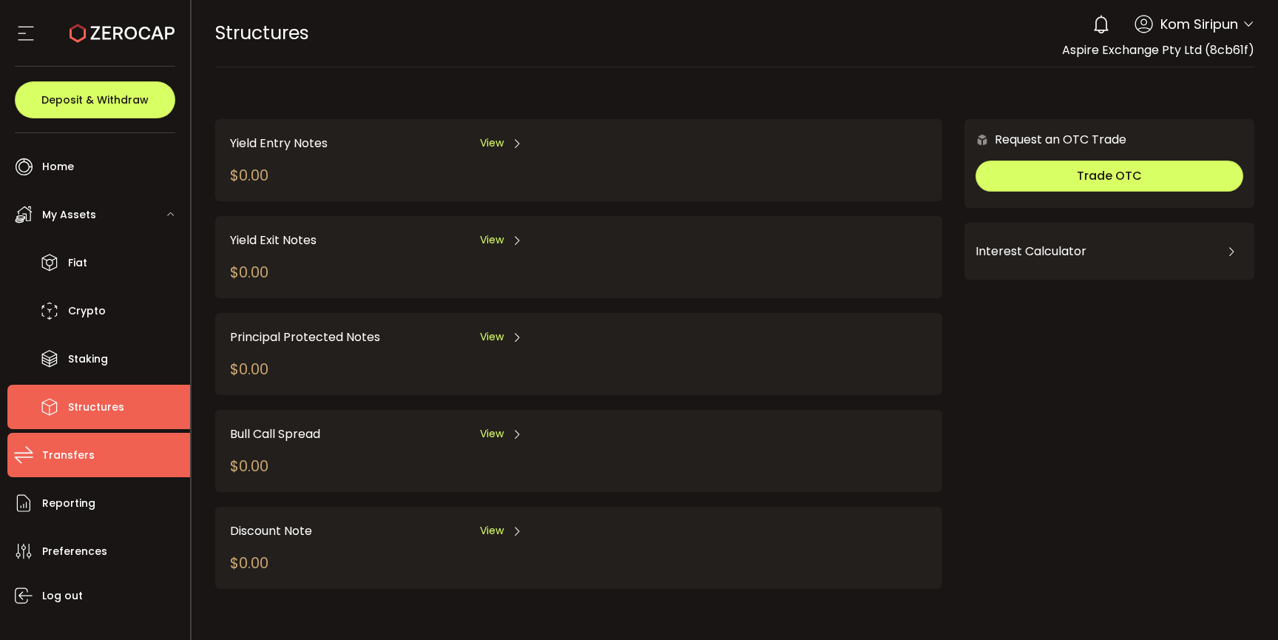
click at [52, 462] on span "Transfers" at bounding box center [68, 455] width 53 height 21
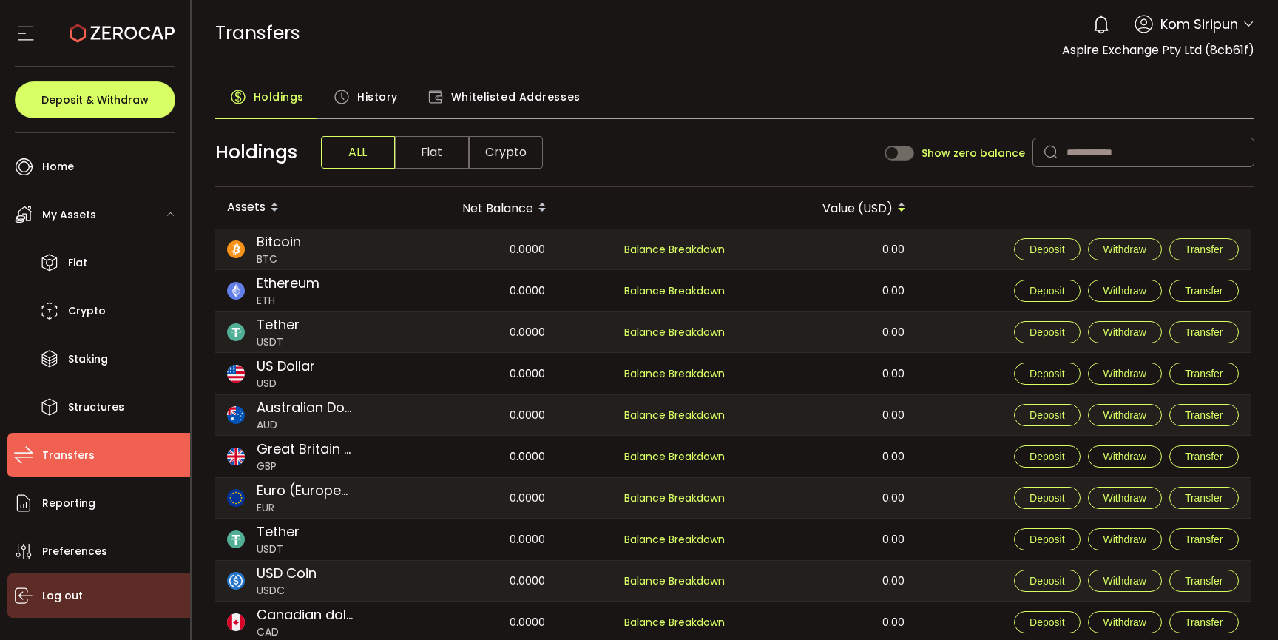
scroll to position [9, 0]
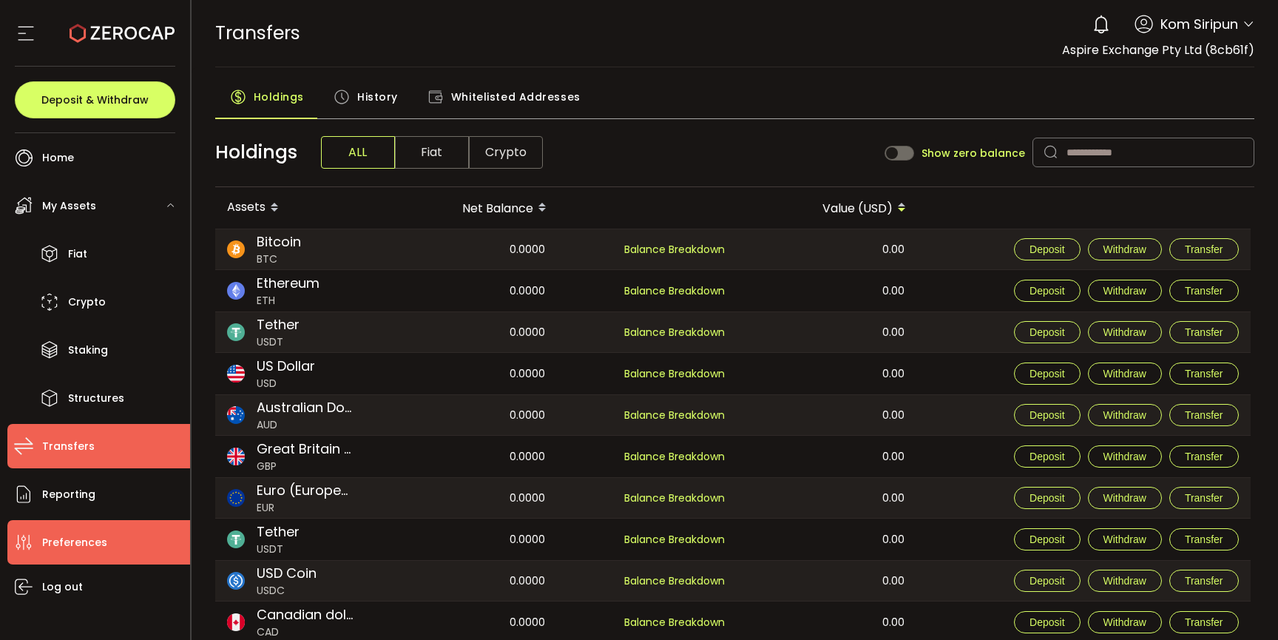
click at [73, 547] on span "Preferences" at bounding box center [74, 542] width 65 height 21
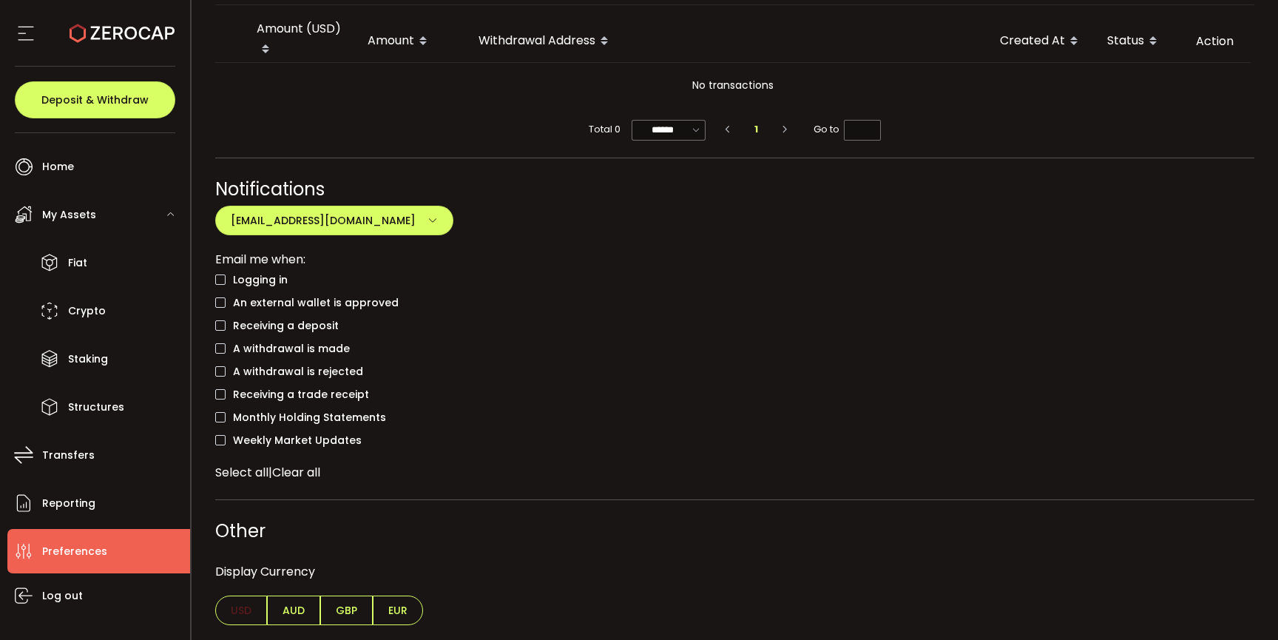
click at [1242, 33] on div "Action" at bounding box center [1217, 41] width 67 height 17
click at [1225, 44] on div "Action" at bounding box center [1217, 41] width 67 height 17
click at [1217, 36] on div "Action" at bounding box center [1217, 41] width 67 height 17
click at [1214, 33] on div "Action" at bounding box center [1217, 41] width 67 height 17
click at [4, 32] on section at bounding box center [95, 33] width 190 height 67
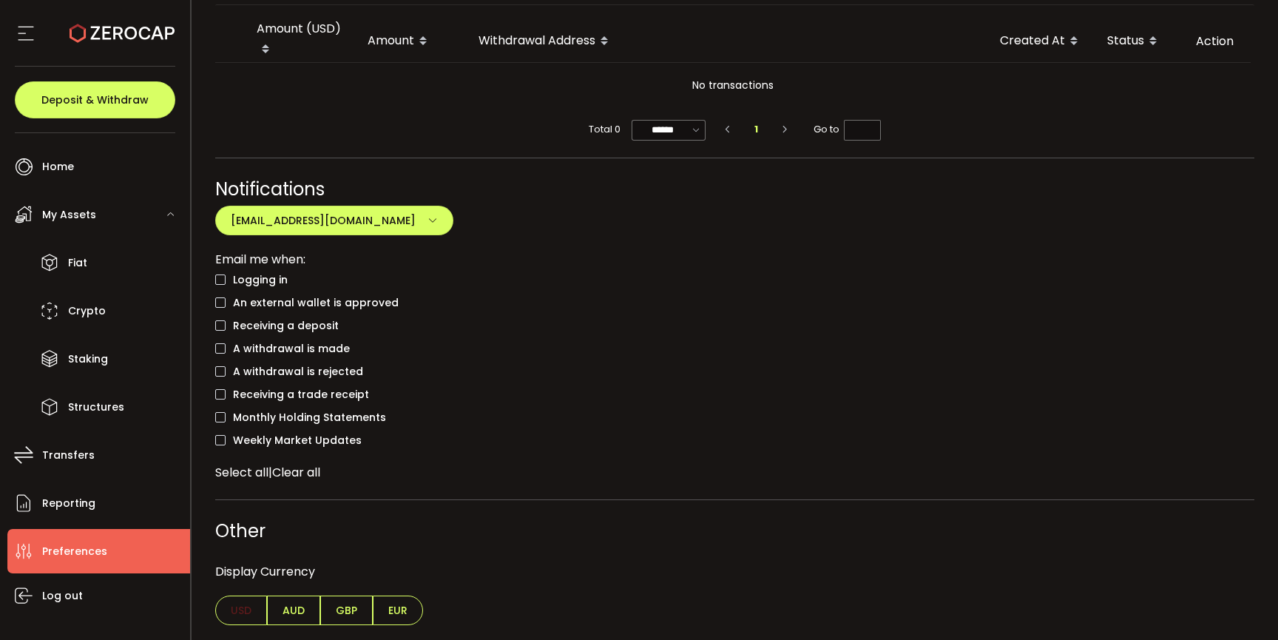
click at [14, 36] on section at bounding box center [95, 33] width 190 height 67
click at [21, 24] on icon at bounding box center [26, 33] width 22 height 22
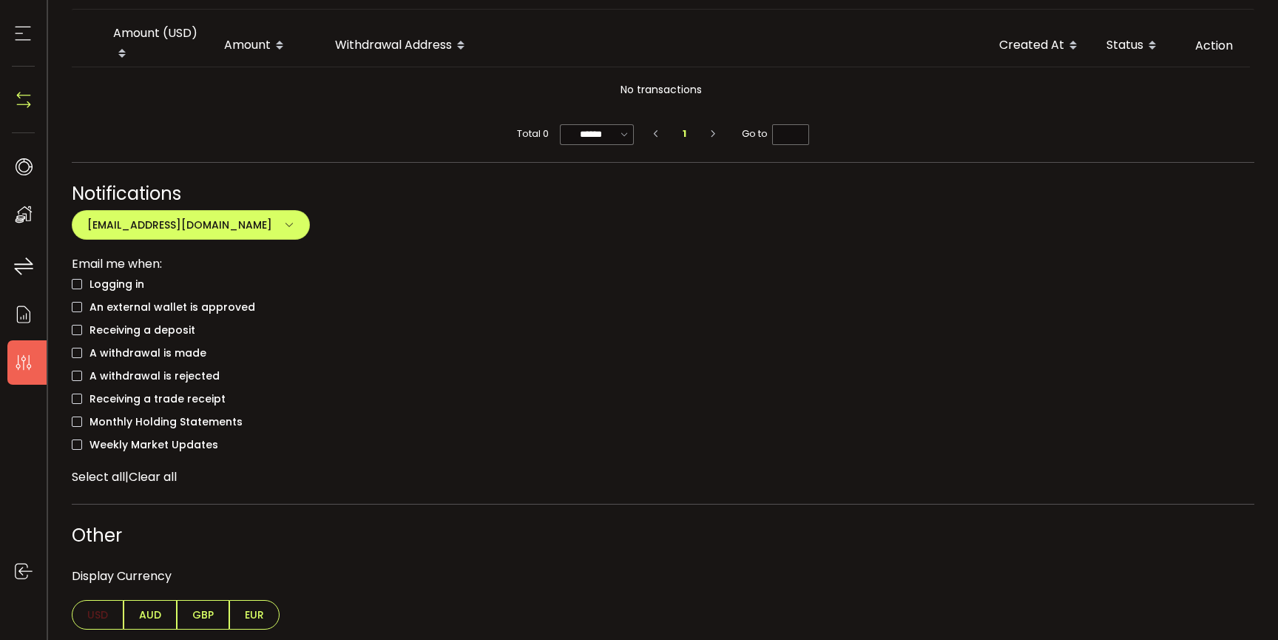
click at [28, 33] on icon at bounding box center [23, 33] width 22 height 22
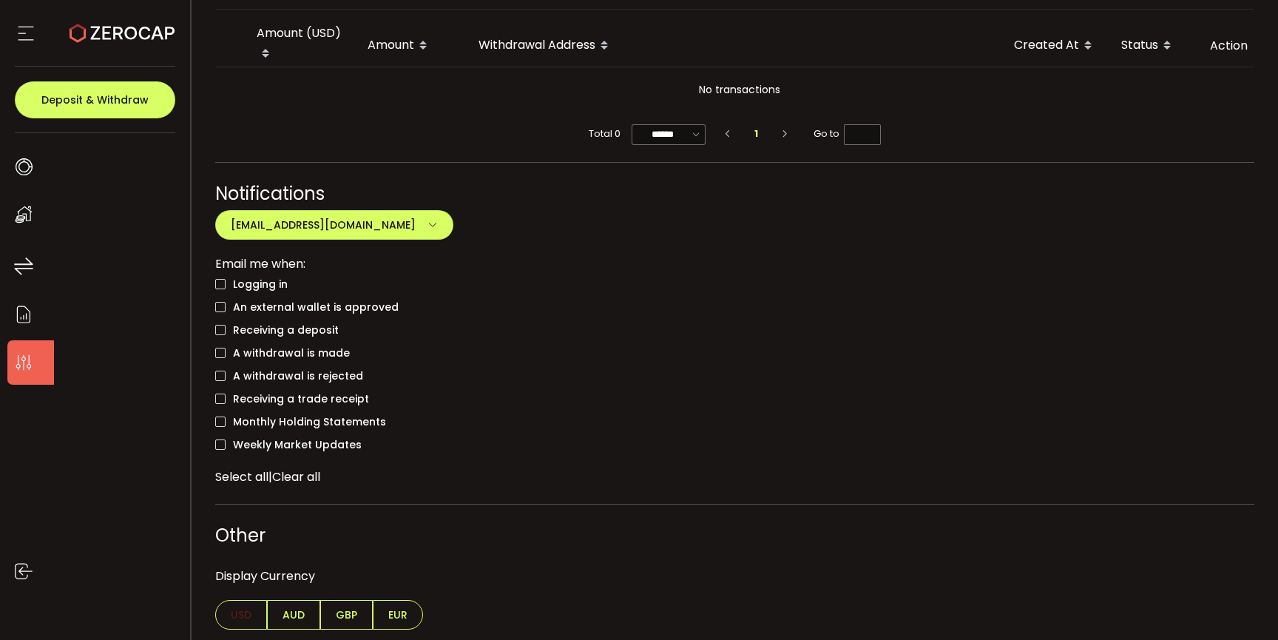
scroll to position [985, 0]
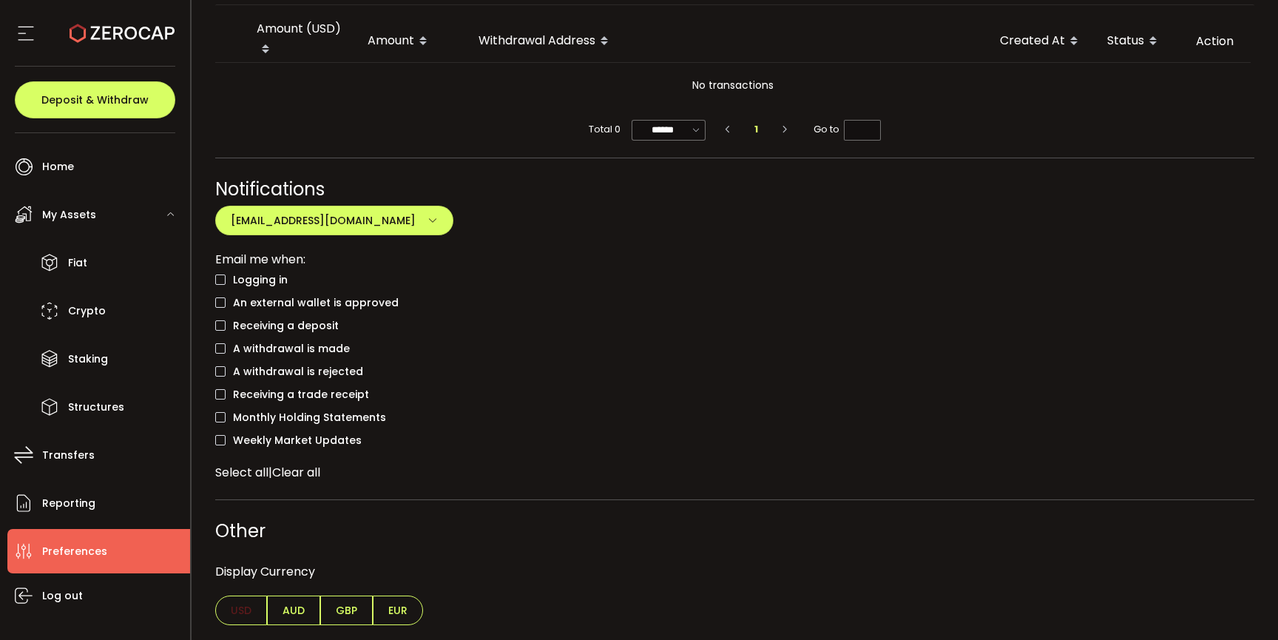
click at [87, 556] on span "Preferences" at bounding box center [74, 551] width 65 height 21
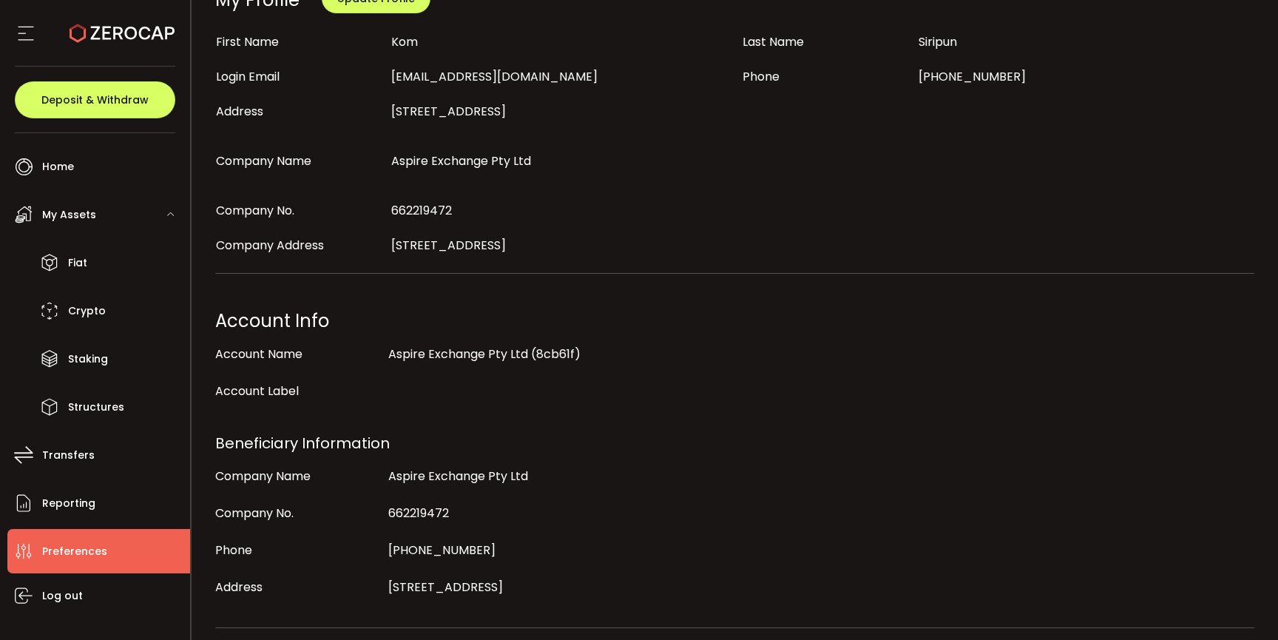
scroll to position [0, 0]
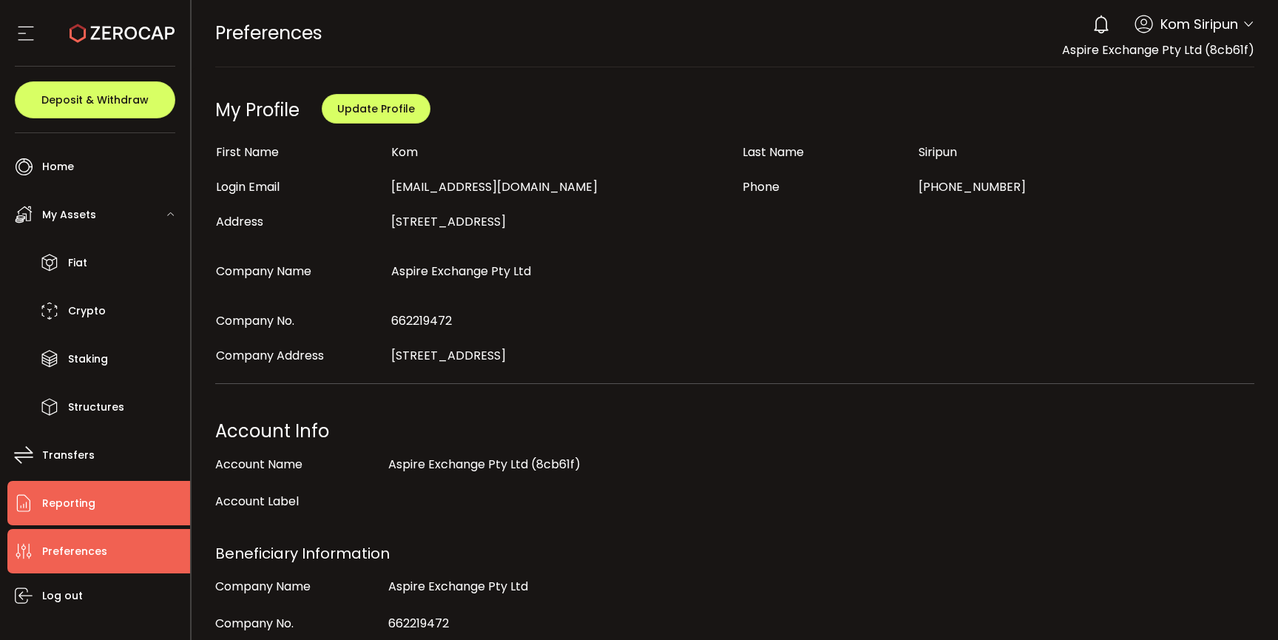
click at [111, 504] on li "Reporting" at bounding box center [98, 503] width 183 height 44
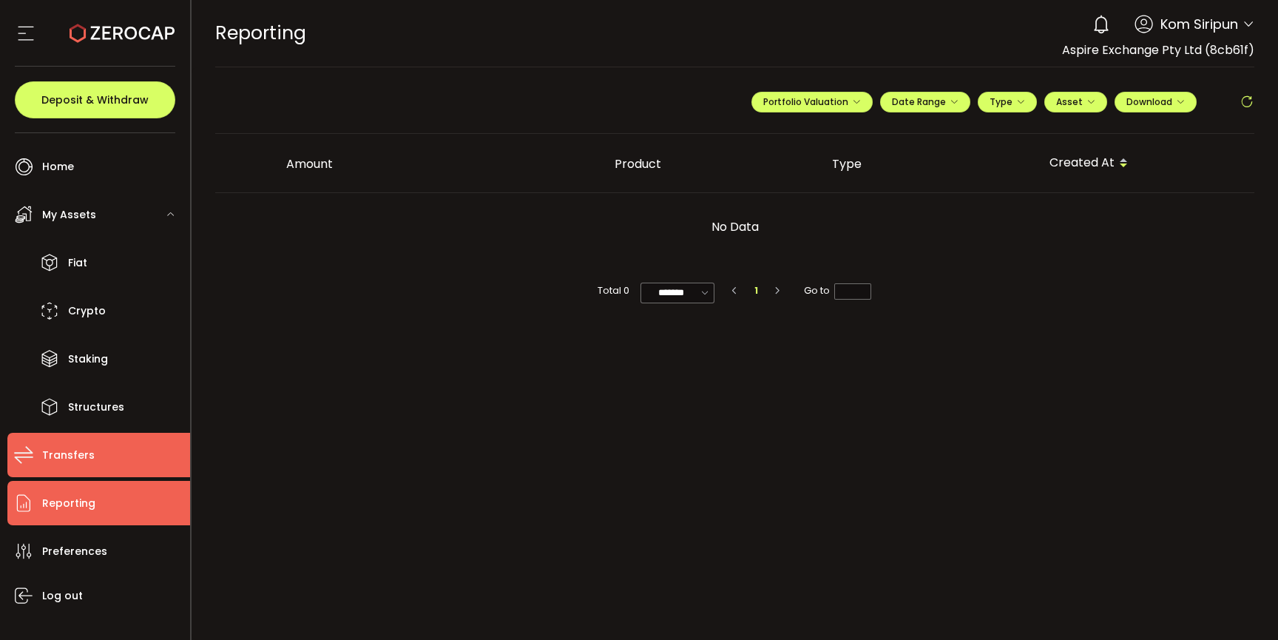
click at [110, 446] on li "Transfers" at bounding box center [98, 455] width 183 height 44
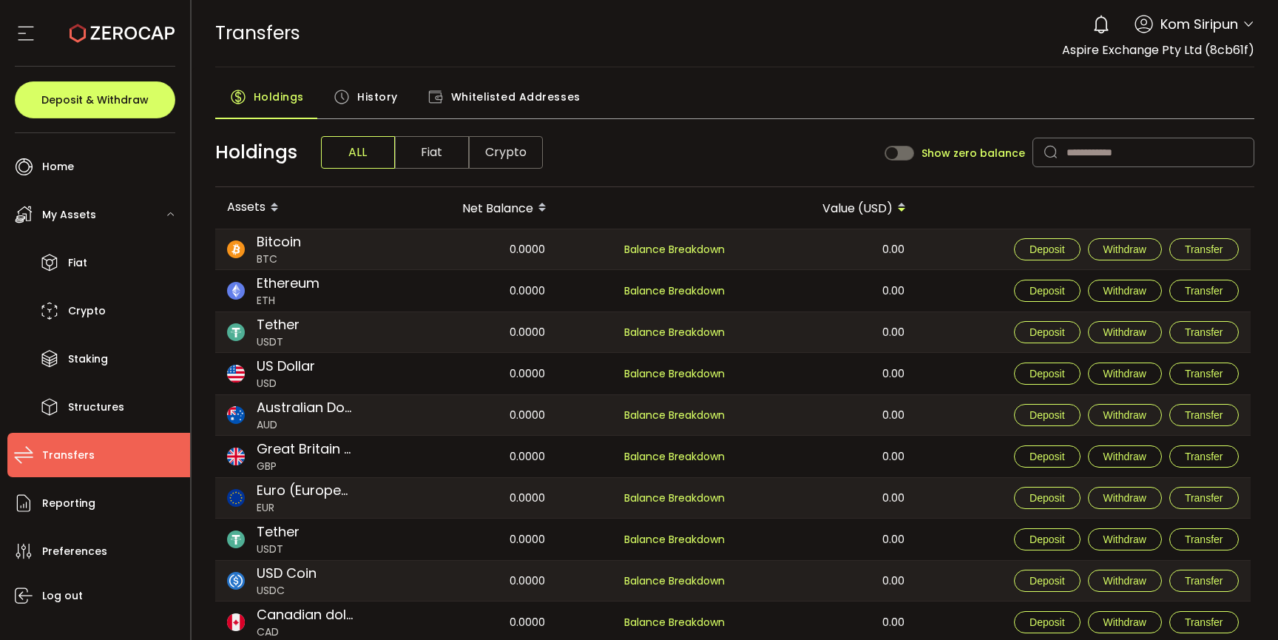
click at [393, 94] on span "History" at bounding box center [377, 97] width 41 height 30
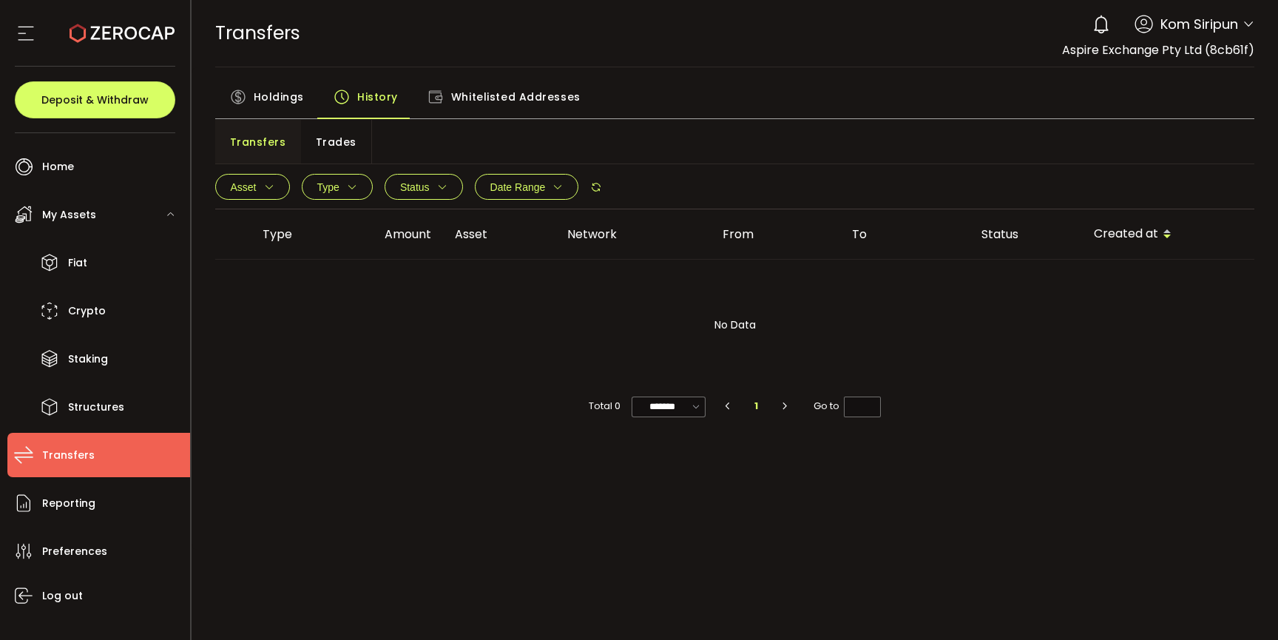
click at [501, 95] on span "Whitelisted Addresses" at bounding box center [515, 97] width 129 height 30
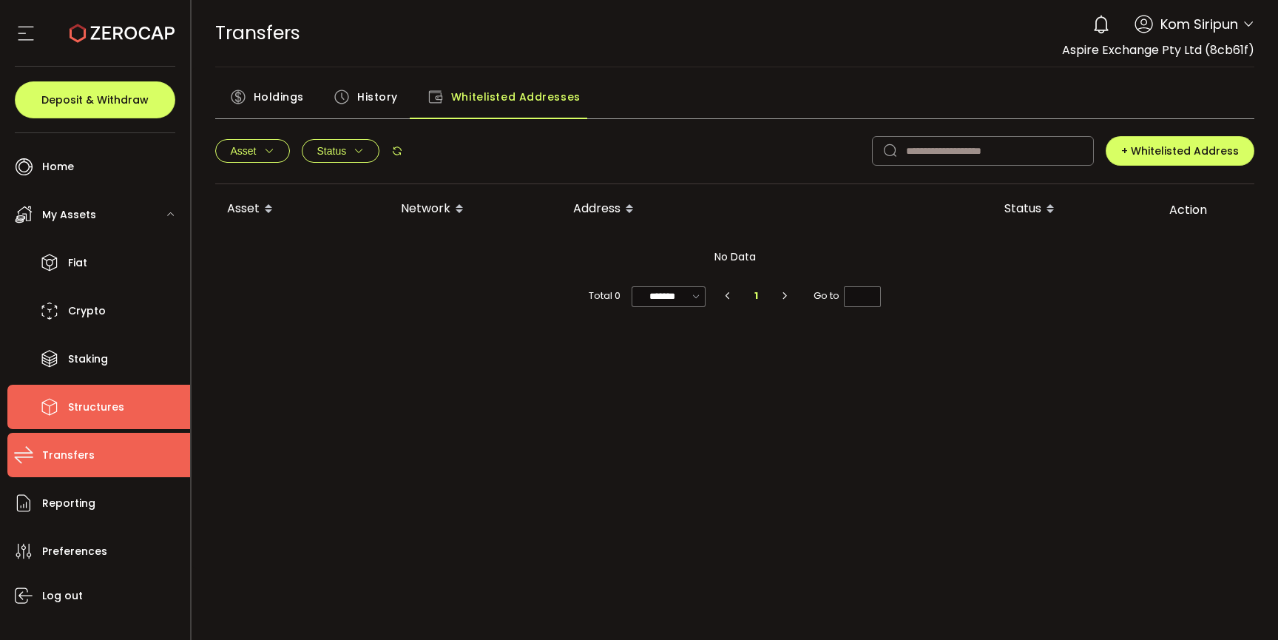
click at [160, 418] on li "Structures" at bounding box center [98, 407] width 183 height 44
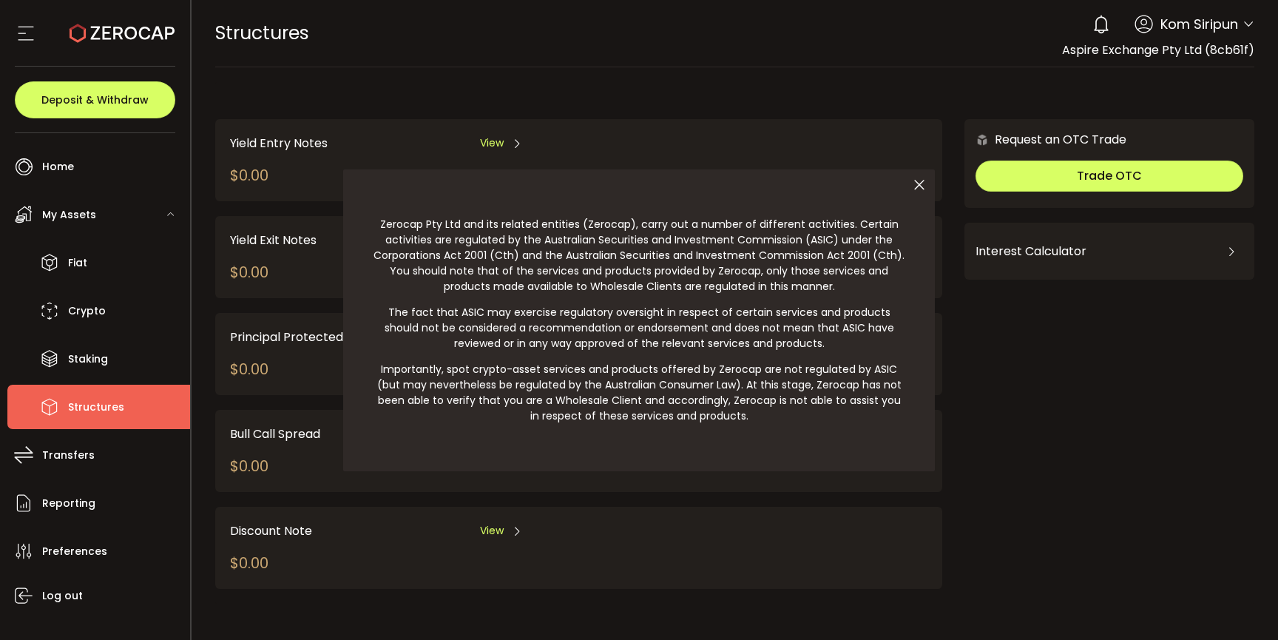
click at [918, 181] on icon at bounding box center [919, 184] width 31 height 31
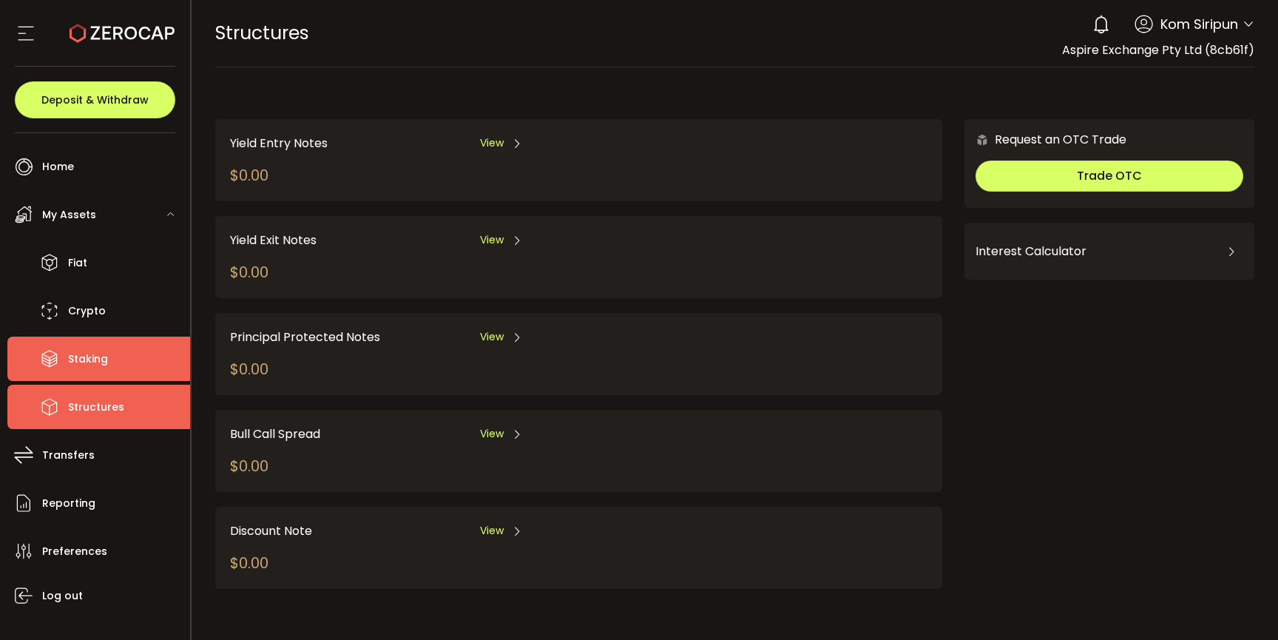
click at [80, 346] on li "Staking" at bounding box center [98, 359] width 183 height 44
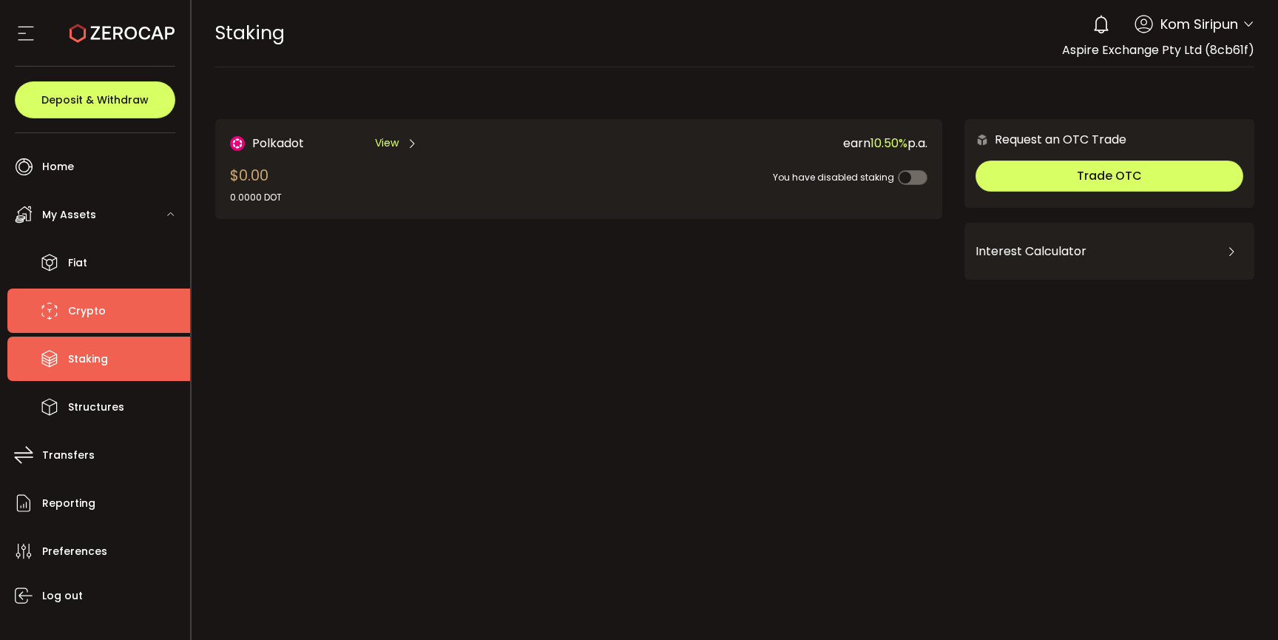
click at [91, 309] on span "Crypto" at bounding box center [87, 310] width 38 height 21
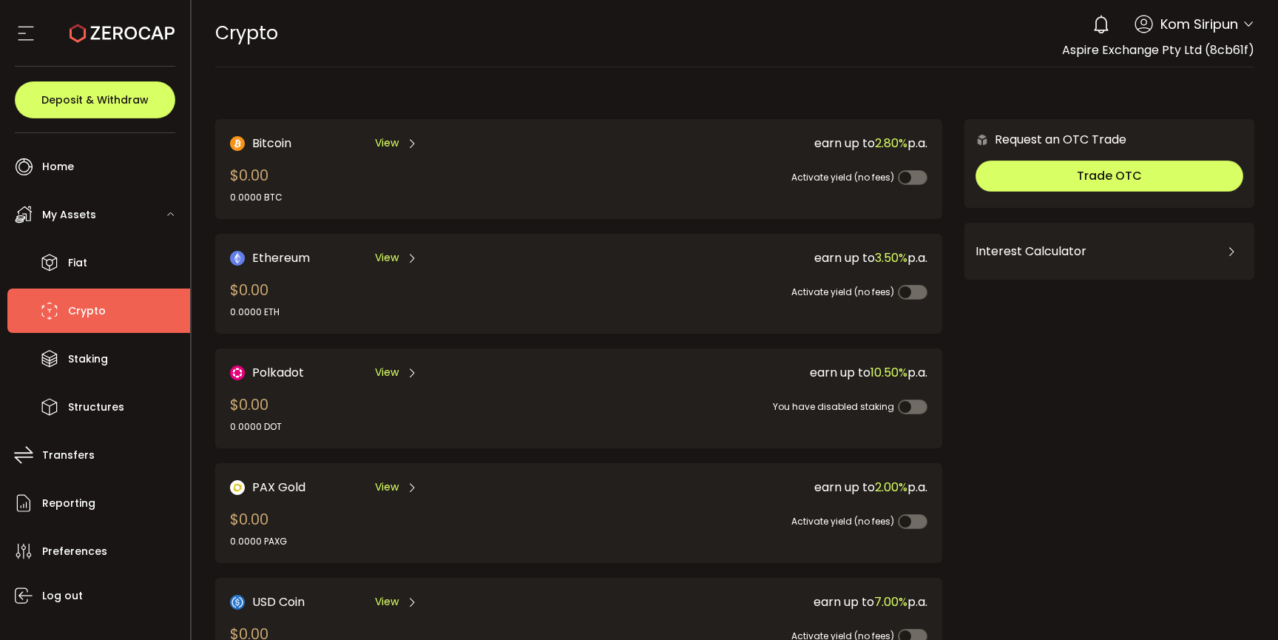
click at [97, 225] on div "My Assets" at bounding box center [98, 214] width 183 height 44
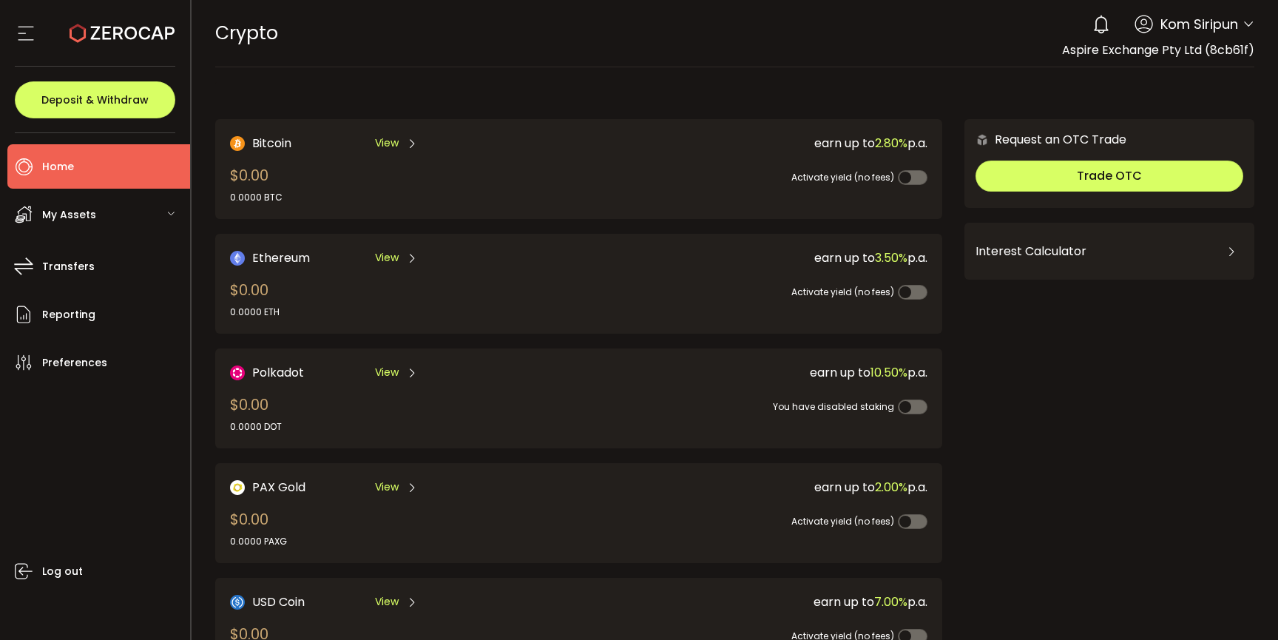
click at [106, 167] on li "Home" at bounding box center [98, 166] width 183 height 44
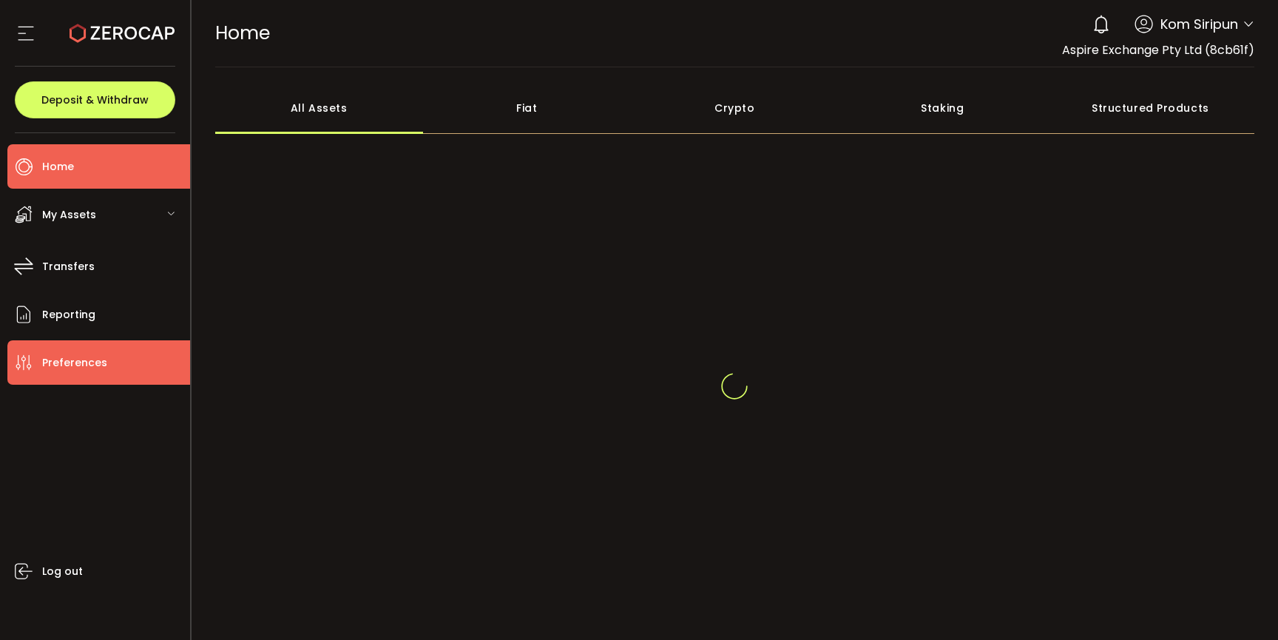
click at [91, 368] on span "Preferences" at bounding box center [74, 362] width 65 height 21
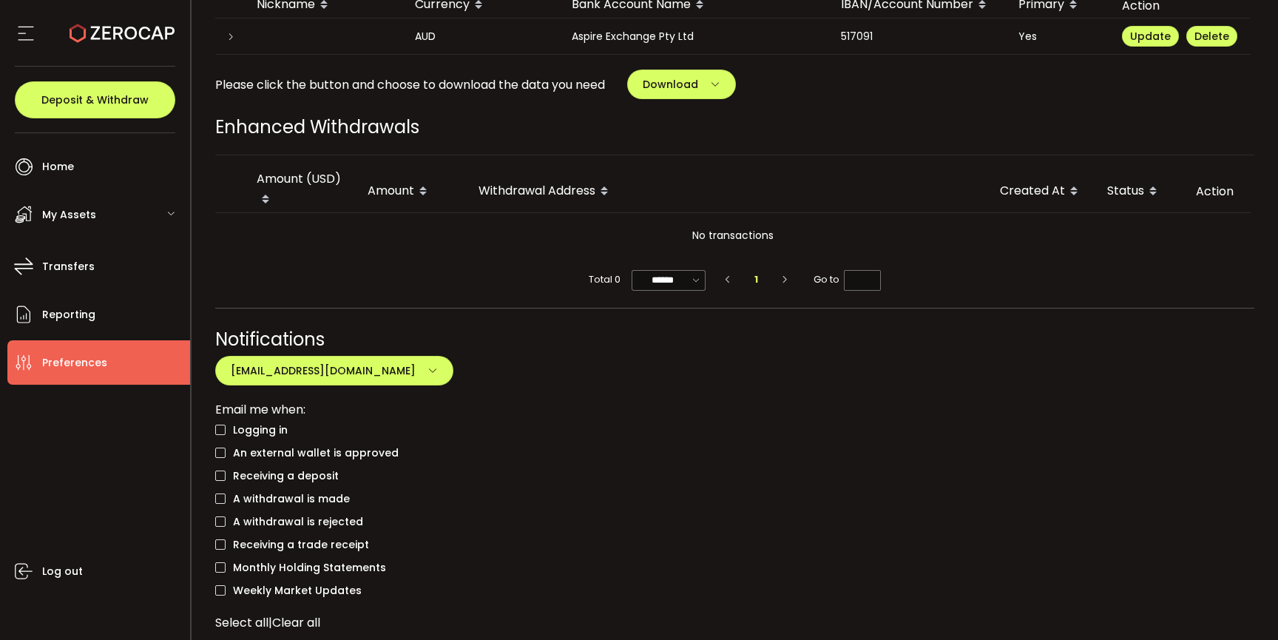
scroll to position [985, 0]
